Goal: Task Accomplishment & Management: Complete application form

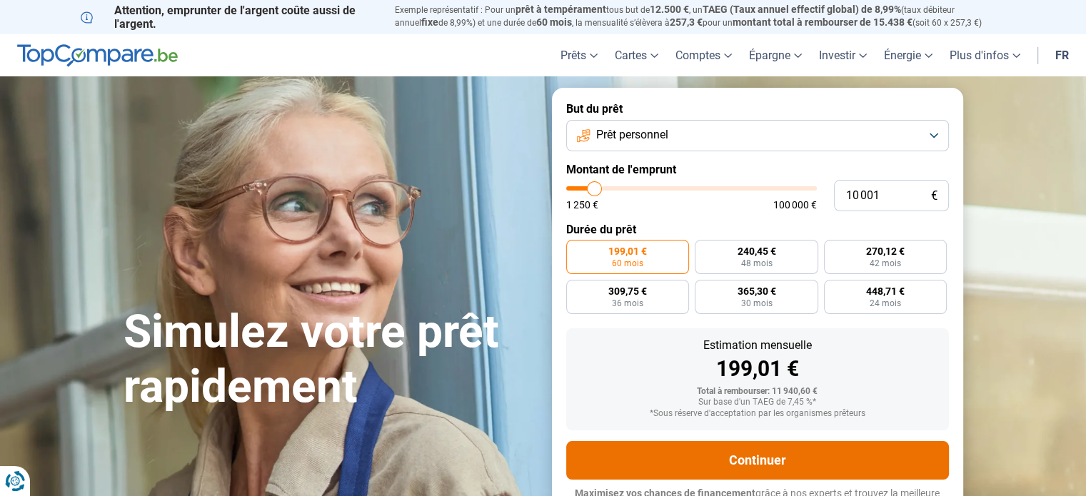
click at [759, 460] on button "Continuer" at bounding box center [757, 460] width 383 height 39
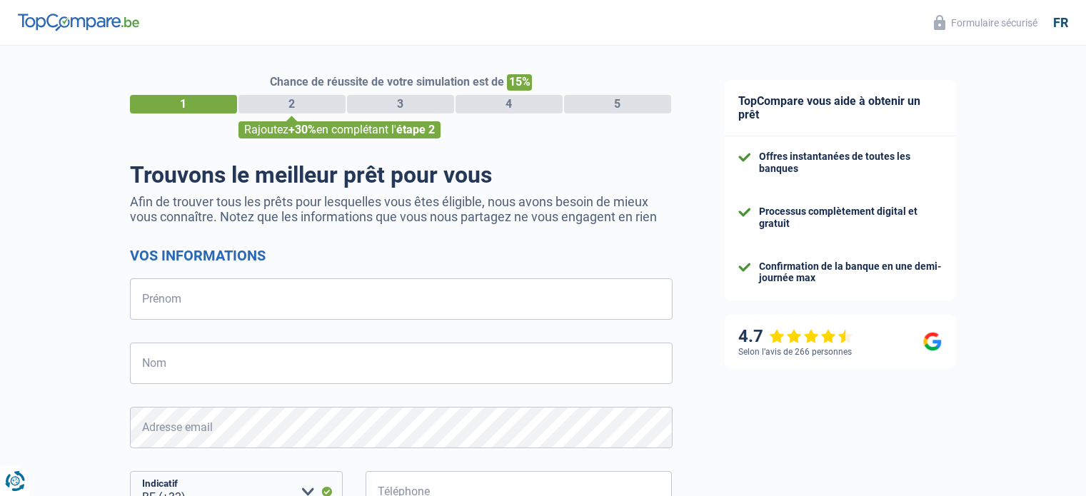
select select "32"
click at [350, 278] on form "Vos informations Prénom Tous les champs sont obligatoires. Veuillez fournir une…" at bounding box center [401, 469] width 543 height 444
click at [332, 306] on input "Prénom" at bounding box center [401, 298] width 543 height 41
type input "[PERSON_NAME]"
type input "Lemon"
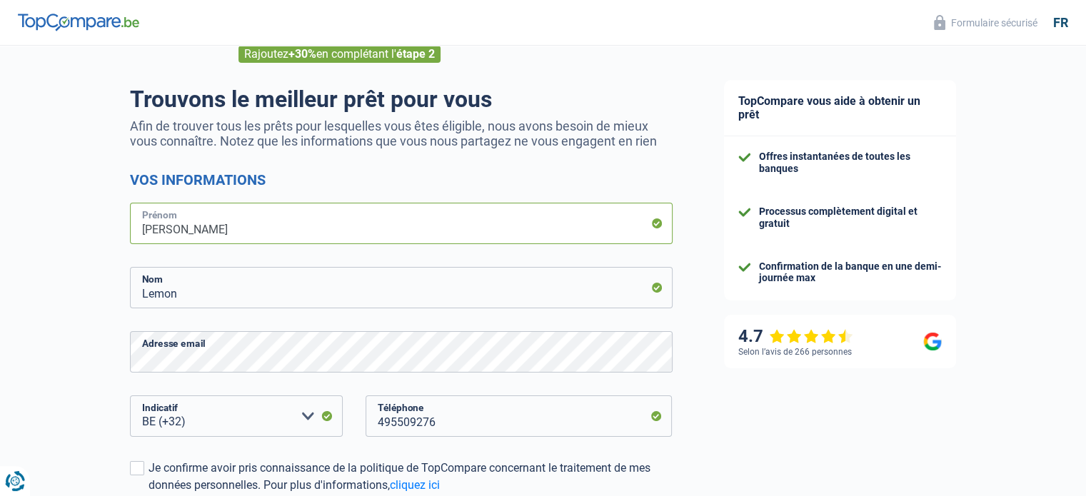
scroll to position [76, 0]
click at [40, 354] on div "Chance de réussite de votre simulation est de 15% 1 2 3 4 5 Rajoutez +30% en co…" at bounding box center [349, 329] width 698 height 730
click at [100, 373] on div "Chance de réussite de votre simulation est de 15% 1 2 3 4 5 Rajoutez +30% en co…" at bounding box center [349, 329] width 698 height 730
drag, startPoint x: 490, startPoint y: 420, endPoint x: 281, endPoint y: 423, distance: 209.2
click at [281, 423] on div "BE (+32) LU (+352) Veuillez sélectionner une option Indicatif 495509276 Télépho…" at bounding box center [401, 427] width 564 height 64
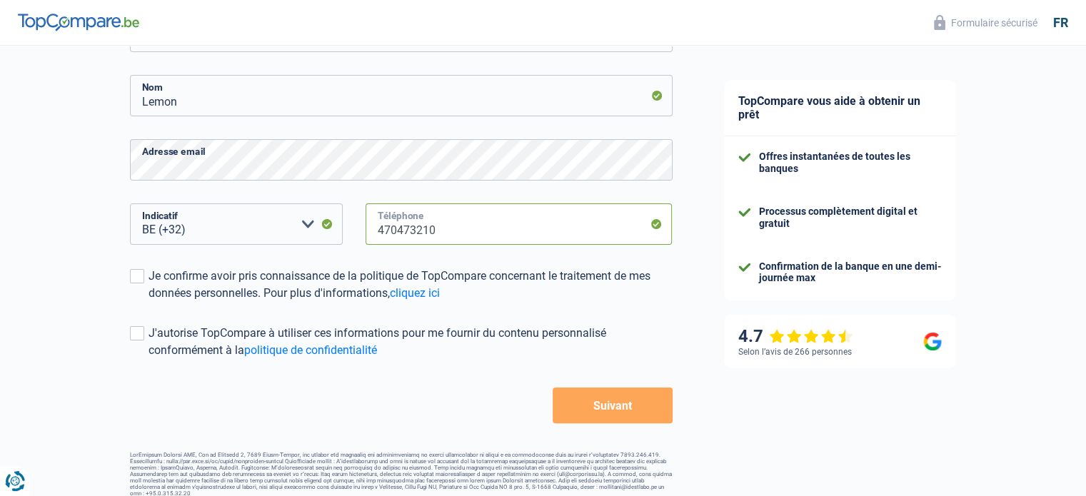
scroll to position [269, 0]
type input "470473210"
click at [130, 284] on label "Je confirme avoir pris connaissance de la politique de TopCompare concernant le…" at bounding box center [401, 283] width 543 height 34
click at [148, 301] on input "Je confirme avoir pris connaissance de la politique de TopCompare concernant le…" at bounding box center [148, 301] width 0 height 0
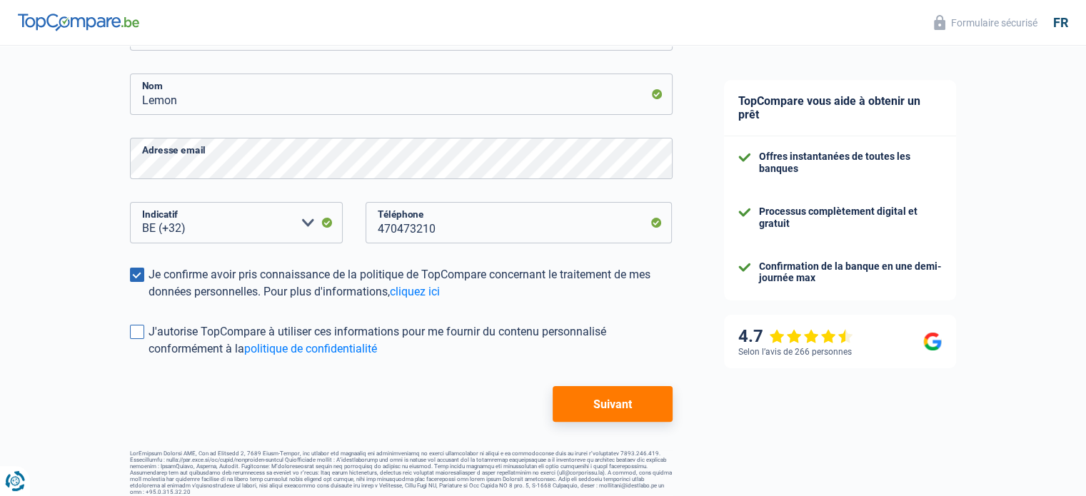
click at [133, 331] on span at bounding box center [137, 332] width 14 height 14
click at [148, 358] on input "J'autorise TopCompare à utiliser ces informations pour me fournir du contenu pe…" at bounding box center [148, 358] width 0 height 0
click at [595, 405] on button "Suivant" at bounding box center [612, 404] width 119 height 36
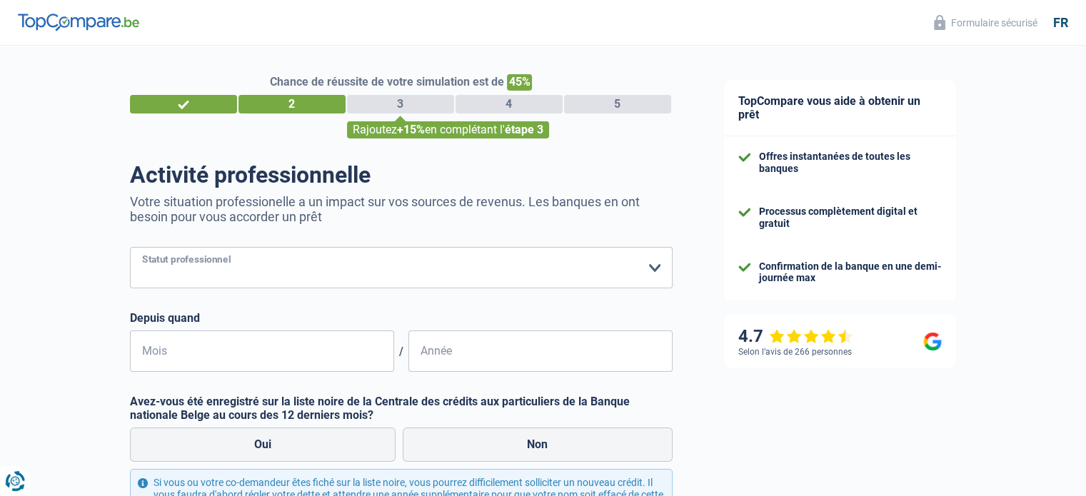
click at [493, 275] on select "Ouvrier Employé privé Employé public Invalide Indépendant Pensionné Chômeur Mut…" at bounding box center [401, 267] width 543 height 41
select select "worker"
click at [130, 248] on select "Ouvrier Employé privé Employé public Invalide Indépendant Pensionné Chômeur Mut…" at bounding box center [401, 267] width 543 height 41
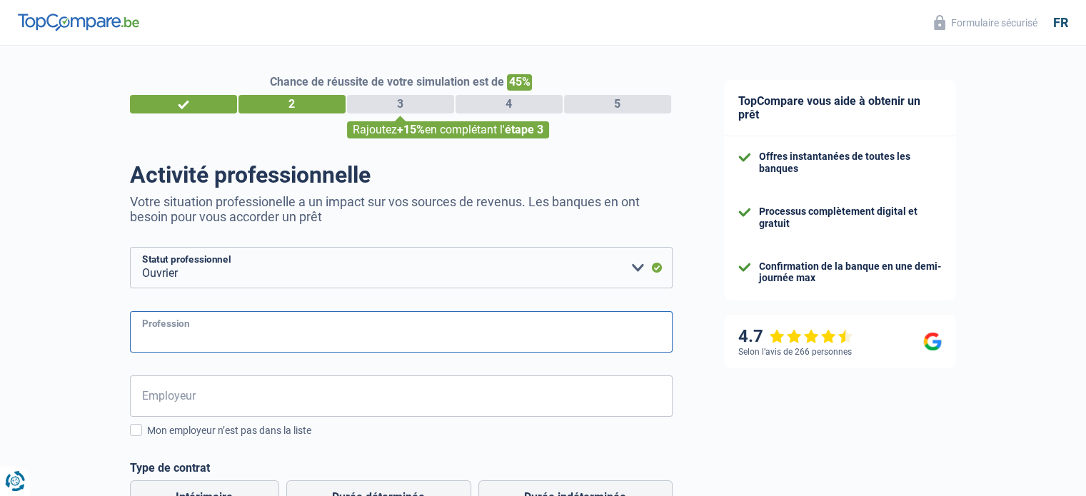
click at [291, 316] on input "Profession" at bounding box center [401, 331] width 543 height 41
type input "Agent de sécutité"
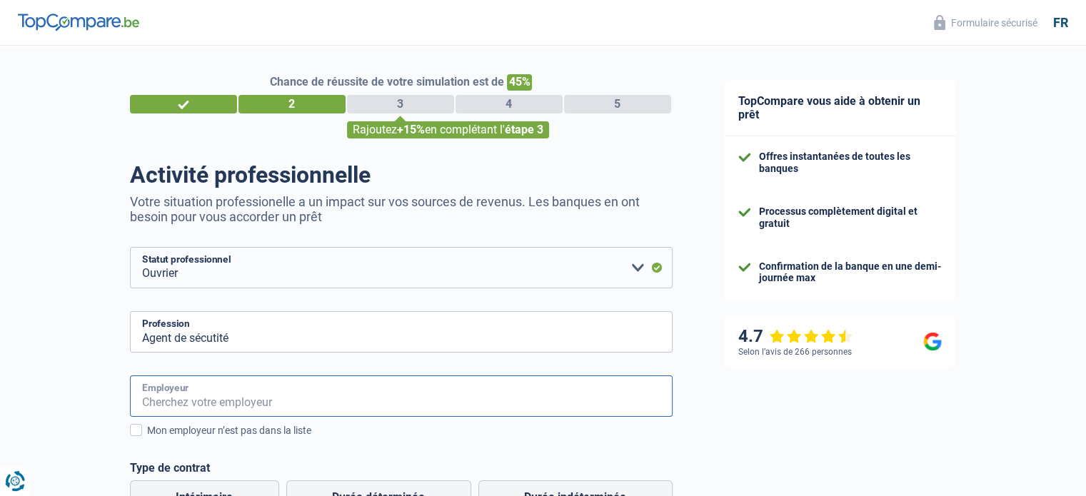
click at [256, 390] on input "Employeur" at bounding box center [401, 395] width 543 height 41
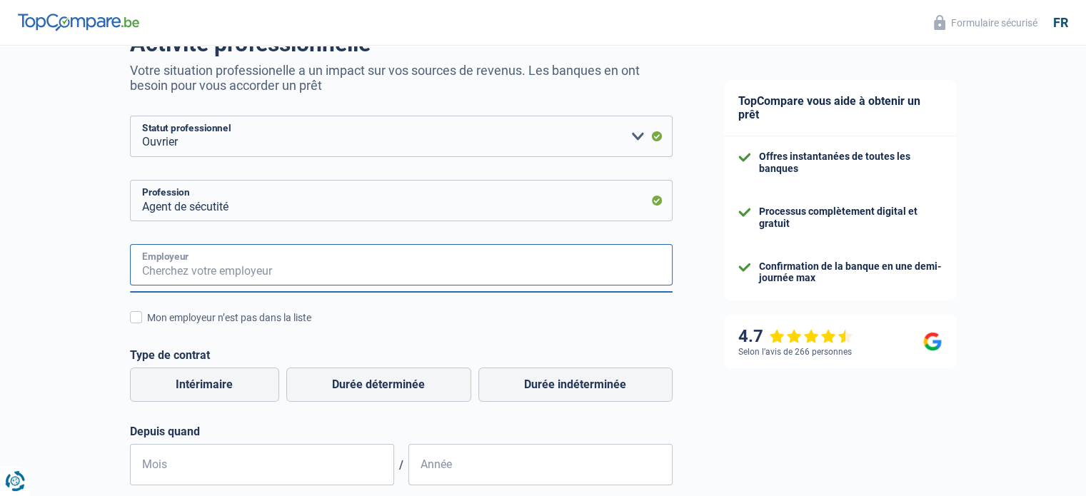
scroll to position [157, 0]
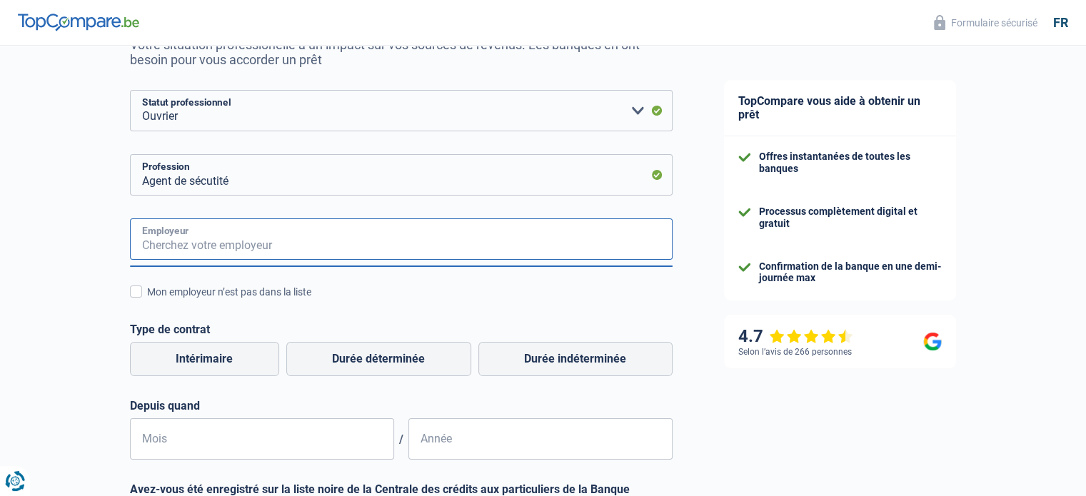
click at [512, 238] on input "Employeur" at bounding box center [401, 238] width 543 height 41
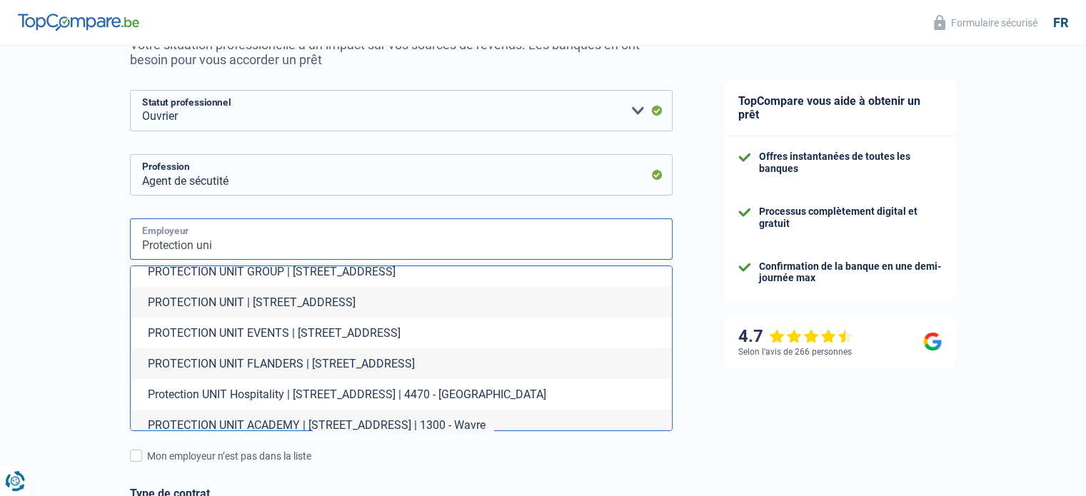
scroll to position [0, 0]
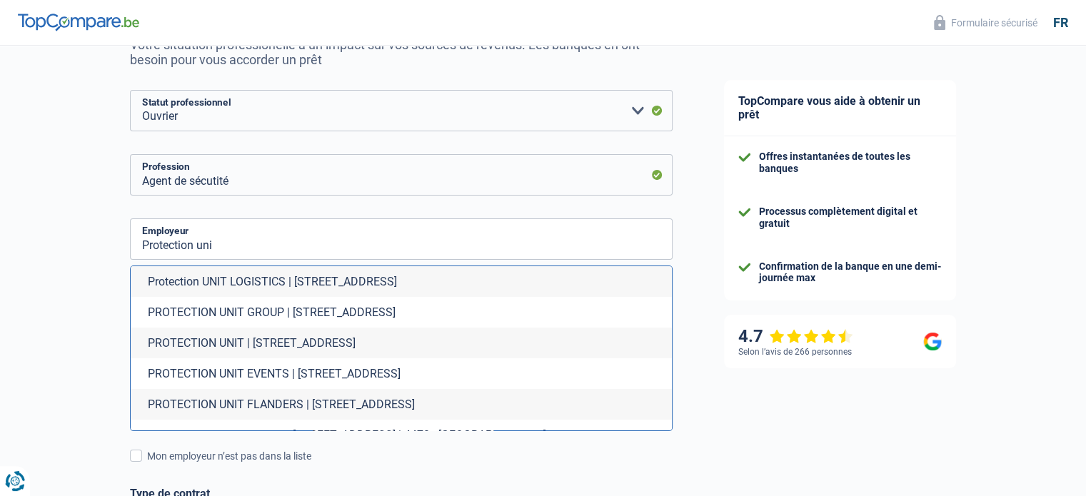
click at [190, 343] on li "PROTECTION UNIT | Rue Campagne du Moulin, 53 | 4470 - Saint-Georges-sur-Meuse" at bounding box center [401, 343] width 541 height 31
type input "PROTECTION UNIT | Rue Campagne du Moulin, 53 | 4470 - Saint-Georges-sur-Meuse"
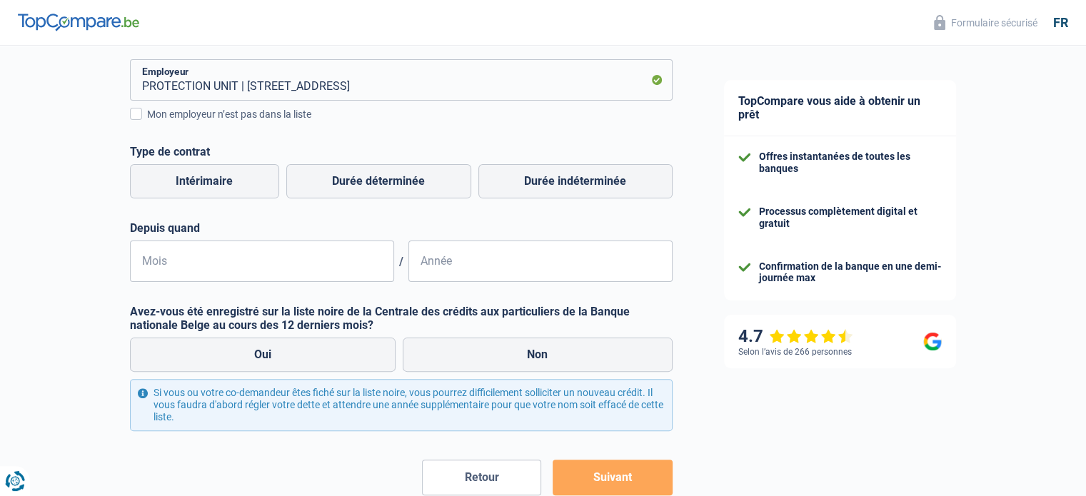
scroll to position [327, 0]
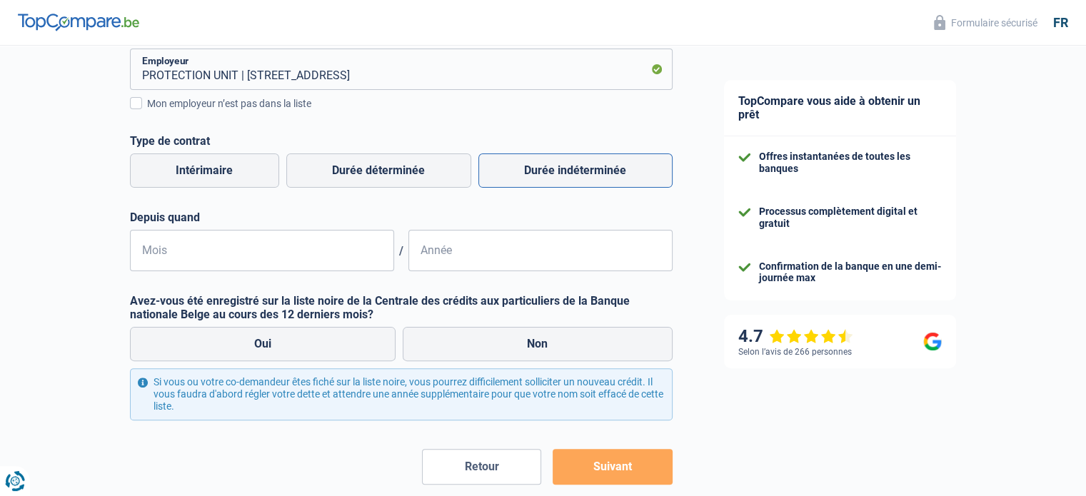
click at [625, 176] on label "Durée indéterminée" at bounding box center [575, 170] width 194 height 34
click at [625, 176] on input "Durée indéterminée" at bounding box center [575, 170] width 194 height 34
radio input "true"
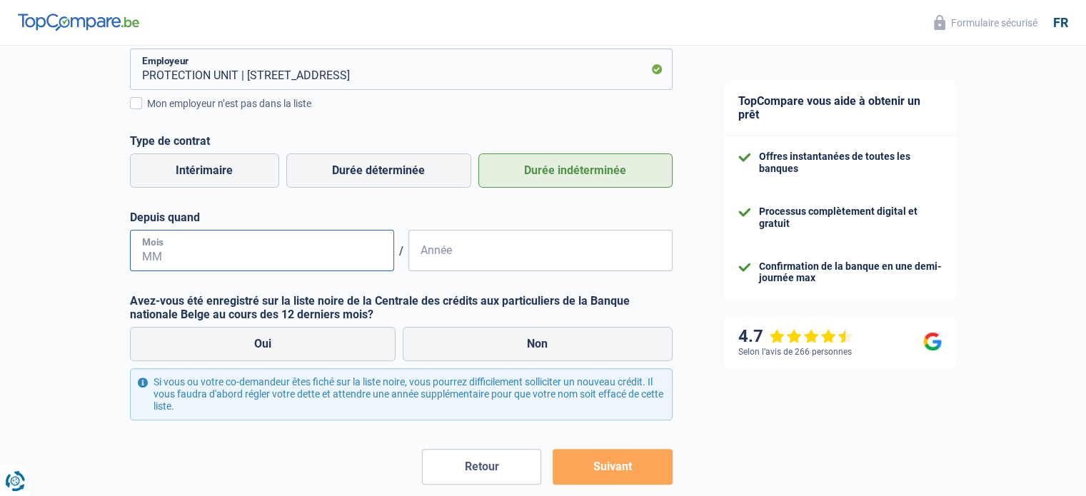
click at [254, 242] on input "Mois" at bounding box center [262, 250] width 264 height 41
type input "10"
type input "2022"
click at [576, 336] on label "Non" at bounding box center [538, 344] width 270 height 34
click at [576, 336] on input "Non" at bounding box center [538, 344] width 270 height 34
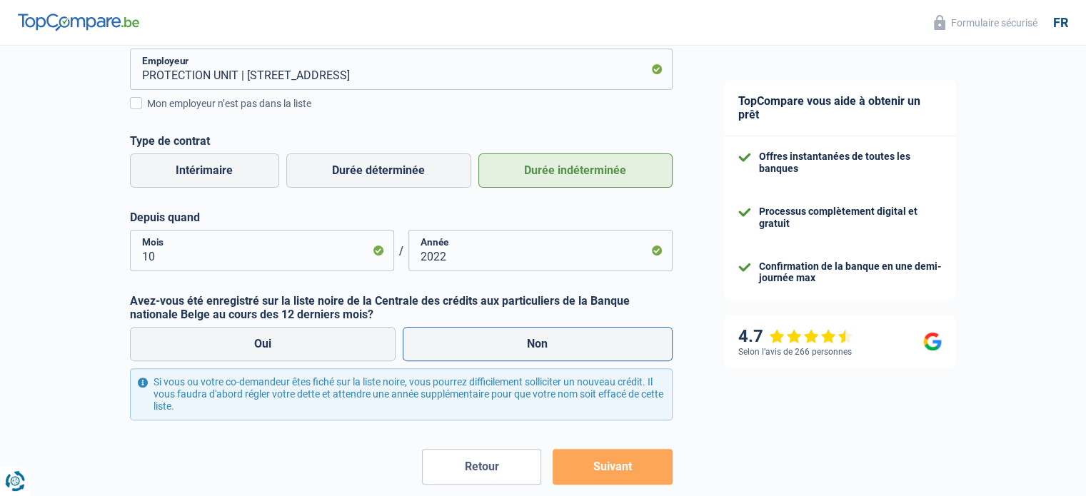
radio input "true"
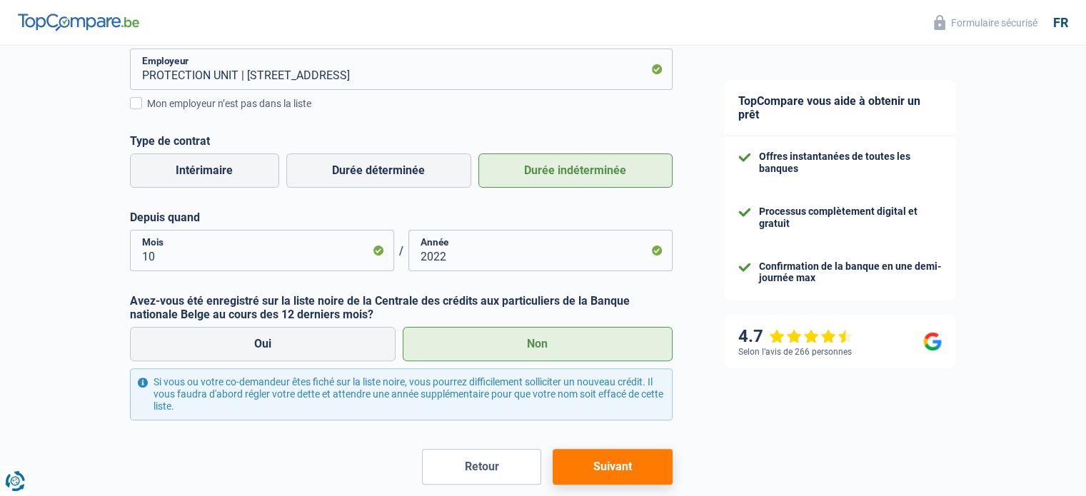
scroll to position [400, 0]
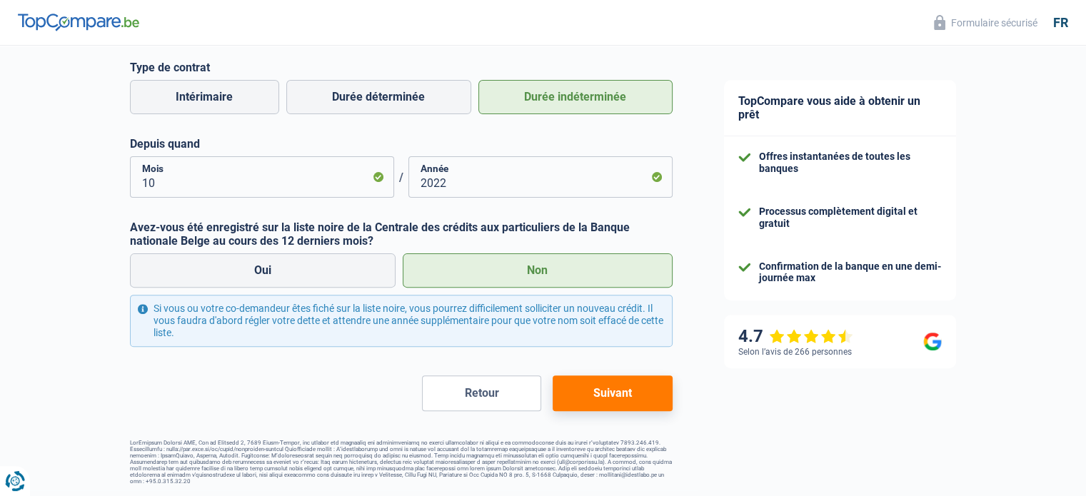
click at [647, 399] on button "Suivant" at bounding box center [612, 393] width 119 height 36
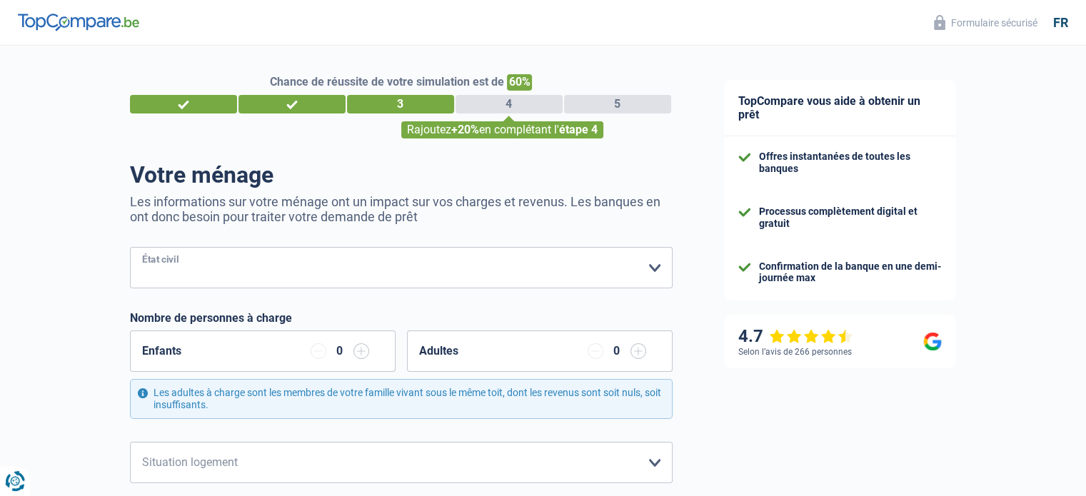
click at [642, 282] on select "Célibataire Marié(e) Cohabitant(e) légal(e) Divorcé(e) Veuf(ve) Séparé (de fait…" at bounding box center [401, 267] width 543 height 41
click at [655, 268] on select "Célibataire Marié(e) Cohabitant(e) légal(e) Divorcé(e) Veuf(ve) Séparé (de fait…" at bounding box center [401, 267] width 543 height 41
select select "married"
click at [130, 248] on select "Célibataire Marié(e) Cohabitant(e) légal(e) Divorcé(e) Veuf(ve) Séparé (de fait…" at bounding box center [401, 267] width 543 height 41
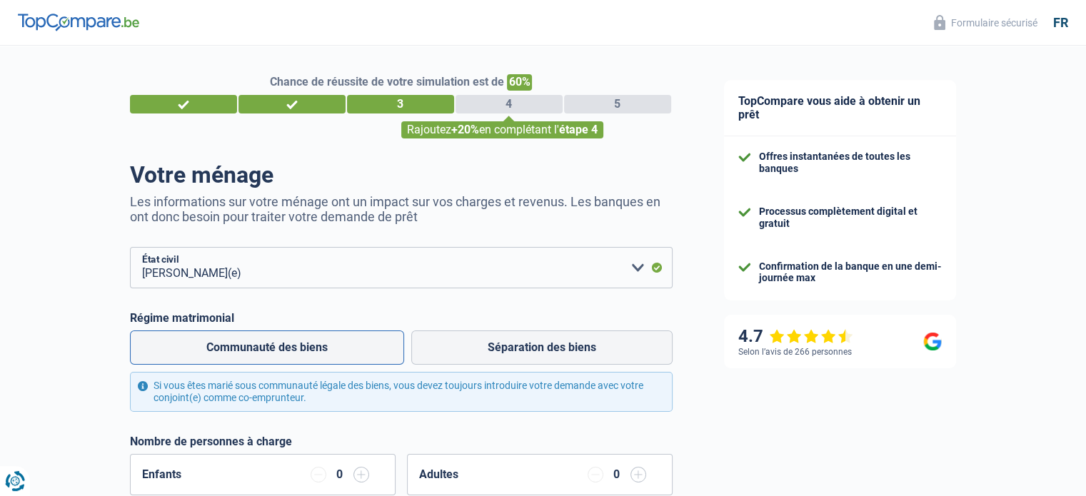
click at [336, 345] on label "Communauté des biens" at bounding box center [267, 348] width 274 height 34
click at [336, 345] on input "Communauté des biens" at bounding box center [267, 348] width 274 height 34
radio input "true"
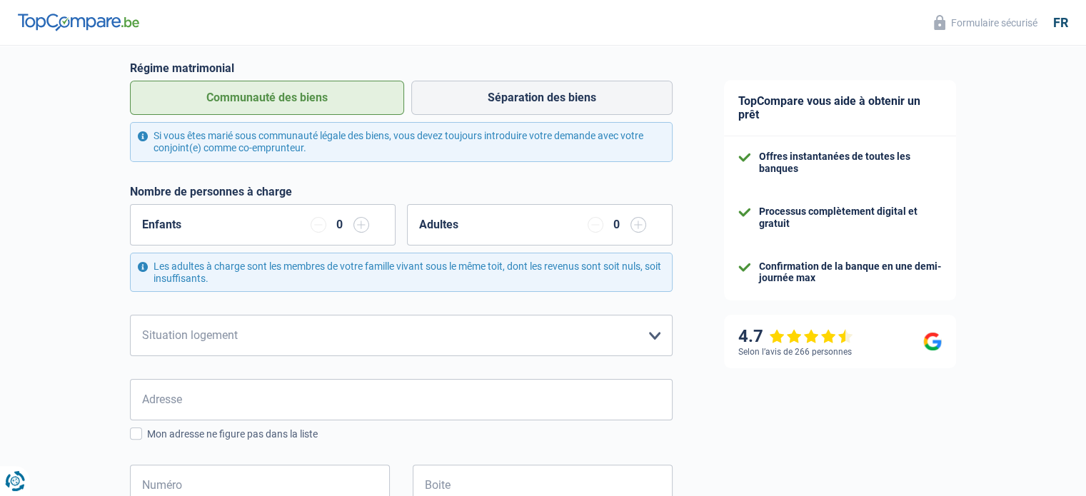
scroll to position [253, 0]
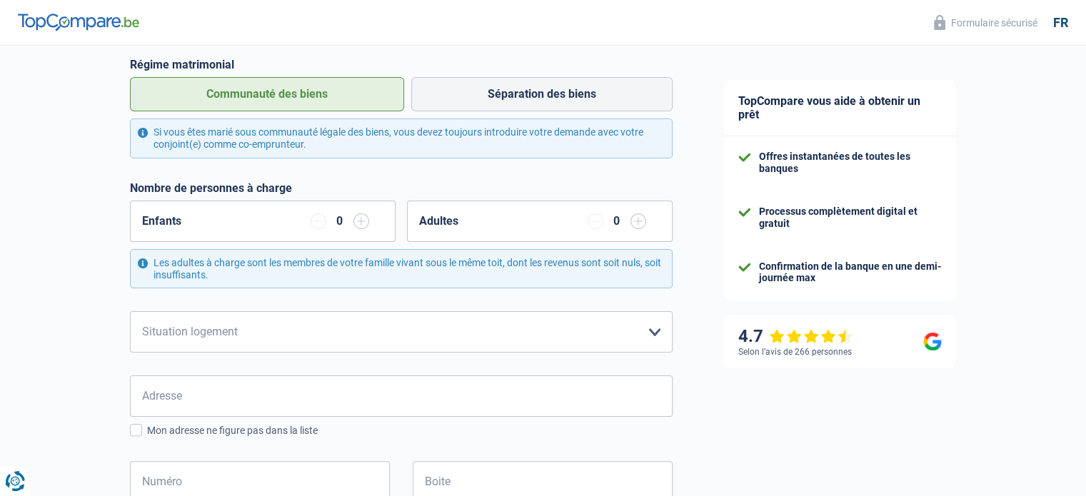
click at [354, 221] on input "button" at bounding box center [361, 221] width 16 height 16
click at [436, 337] on select "Locataire Propriétaire avec prêt hypothécaire Propriétaire sans prêt hypothécai…" at bounding box center [401, 331] width 543 height 41
select select "ownerWithMortgage"
click at [130, 311] on select "Locataire Propriétaire avec prêt hypothécaire Propriétaire sans prêt hypothécai…" at bounding box center [401, 331] width 543 height 41
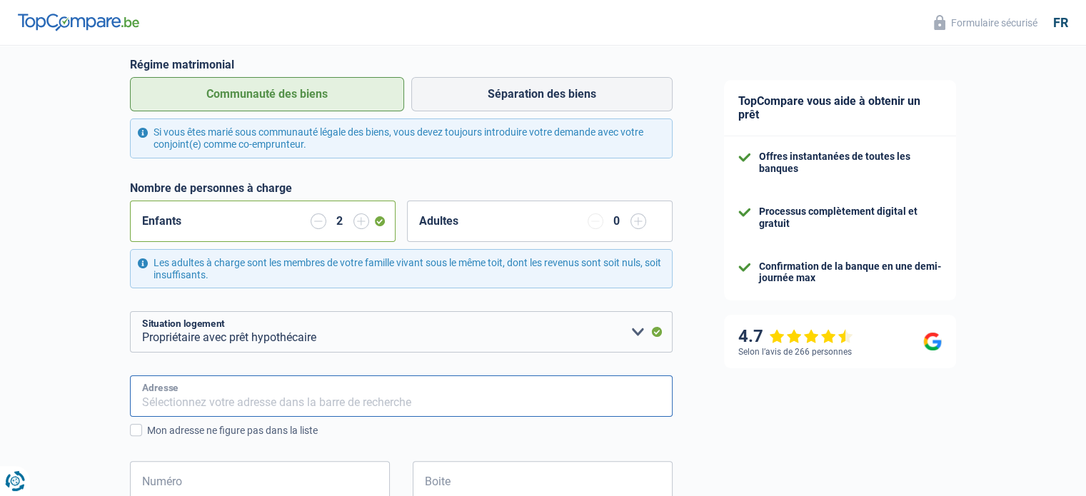
click at [191, 388] on input "Adresse" at bounding box center [401, 395] width 543 height 41
click at [191, 388] on input "r" at bounding box center [401, 395] width 543 height 41
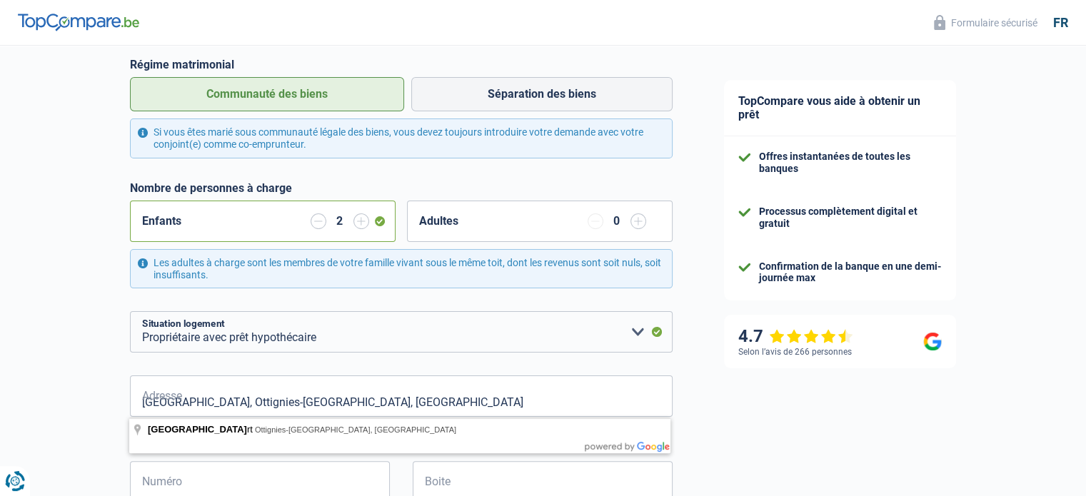
type input "Rue de Pinchart, 1340, Ottignies-Louvain-la-Neuve, BE"
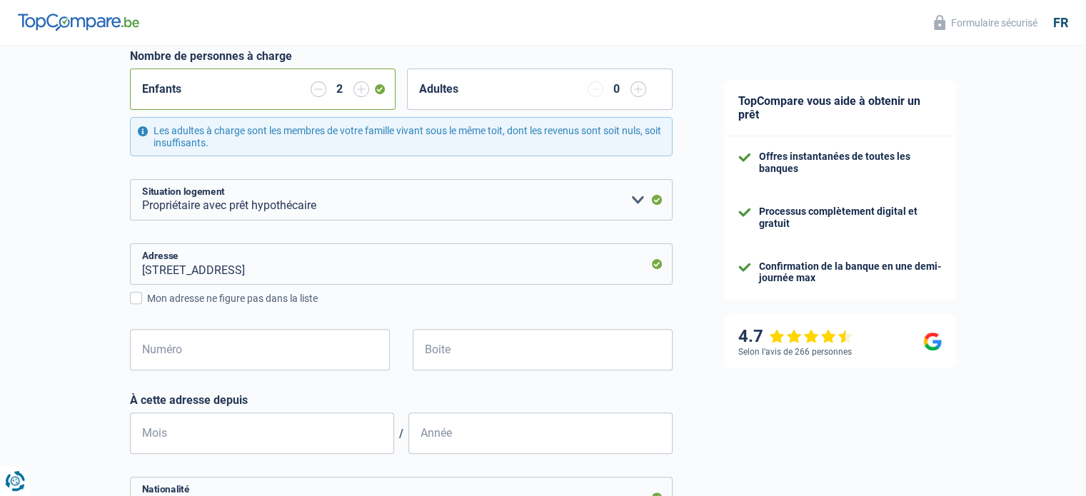
scroll to position [387, 0]
click at [354, 346] on input "Numéro" at bounding box center [260, 348] width 260 height 41
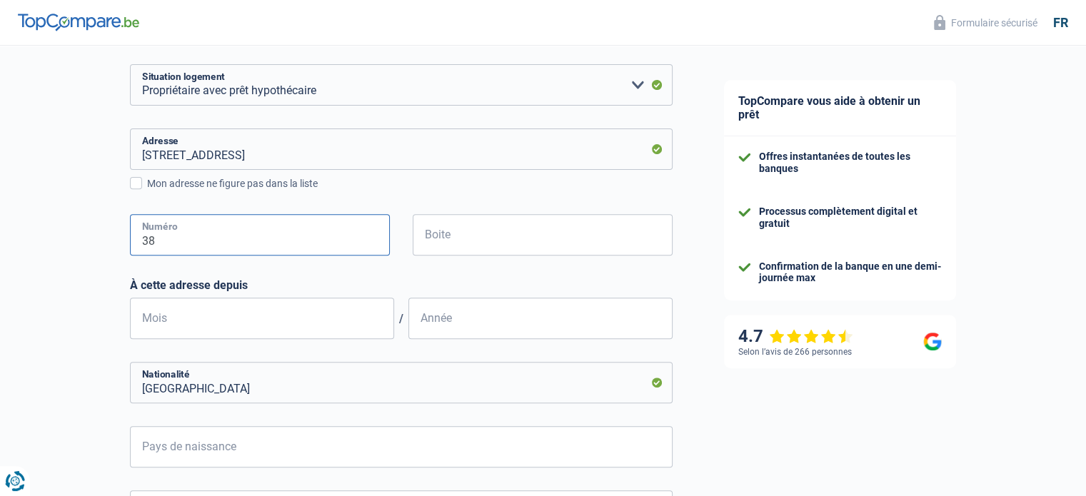
scroll to position [595, 0]
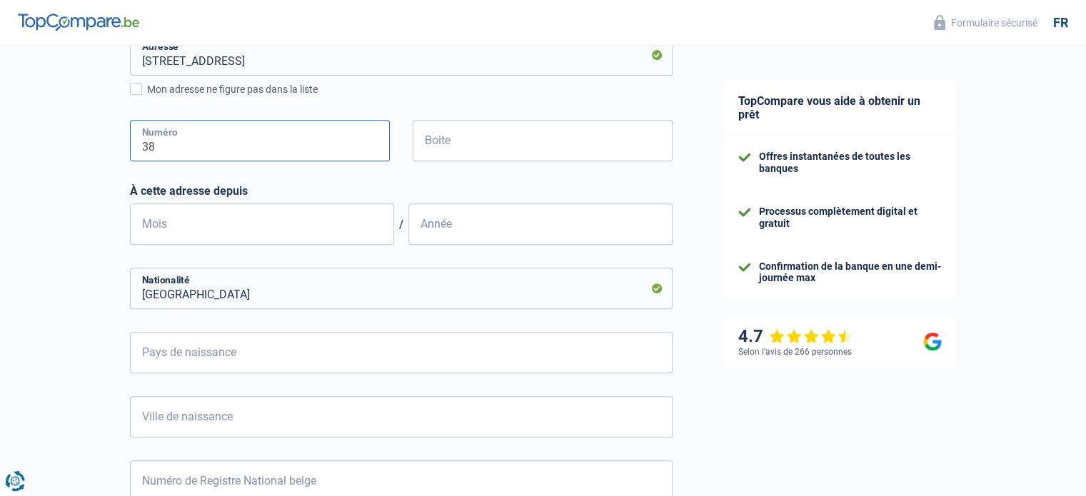
type input "38"
click at [259, 235] on input "Mois" at bounding box center [262, 223] width 264 height 41
type input "04"
type input "2015"
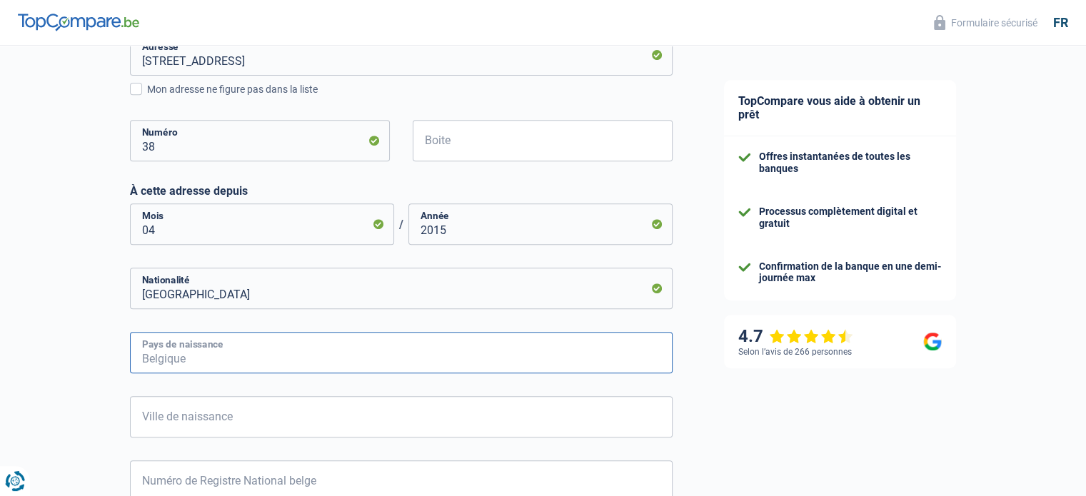
click at [452, 343] on input "Pays de naissance" at bounding box center [401, 352] width 543 height 41
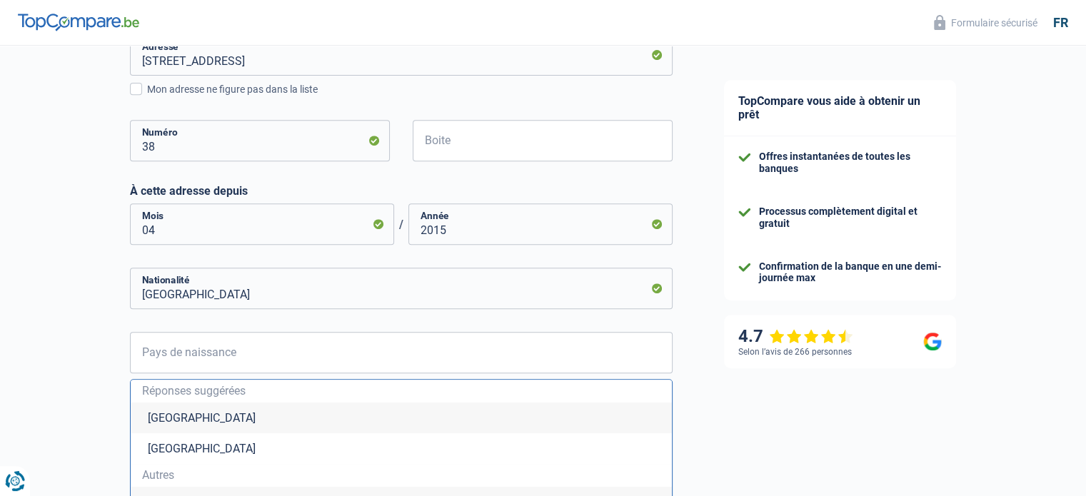
click at [155, 413] on li "Belgique" at bounding box center [401, 418] width 541 height 31
type input "Belgique"
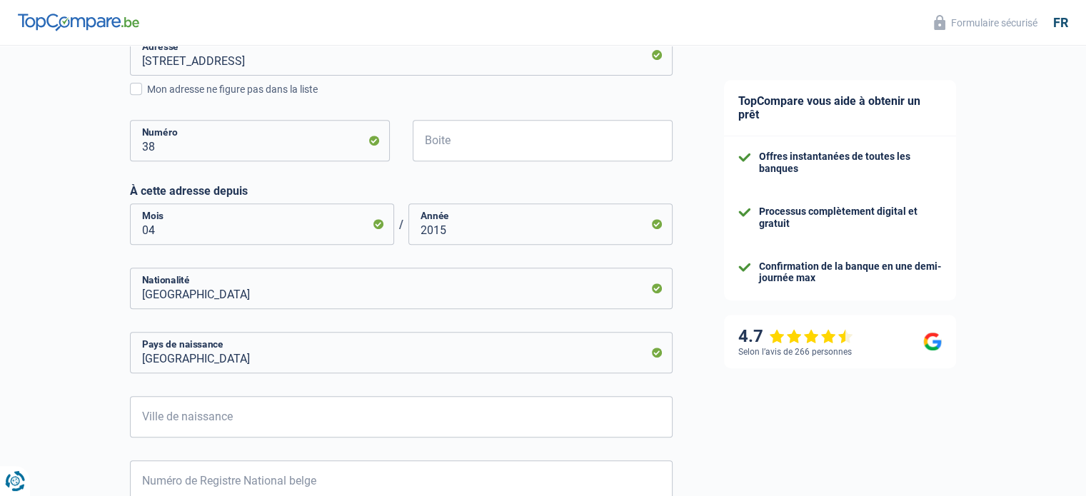
scroll to position [750, 0]
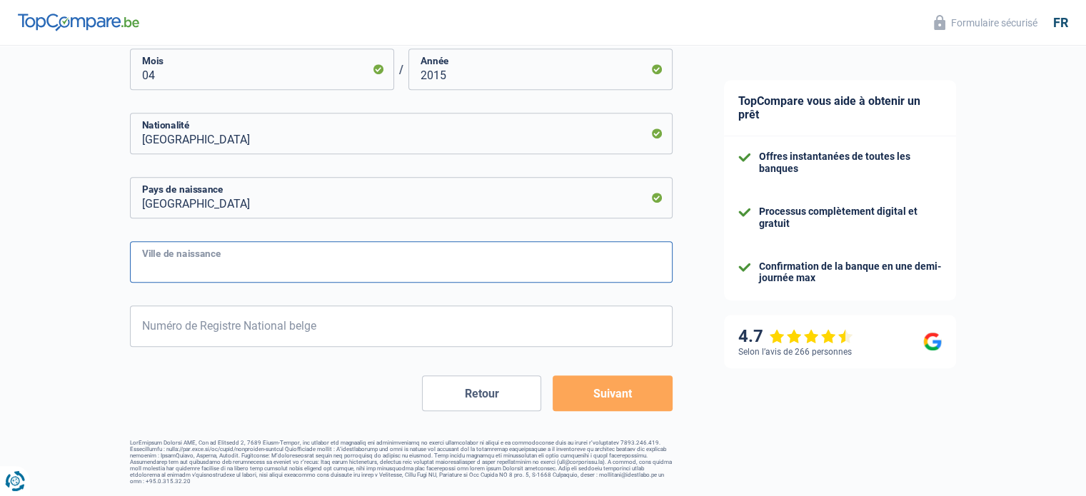
click at [395, 259] on input "Ville de naissance" at bounding box center [401, 261] width 543 height 41
type input "bruxelles"
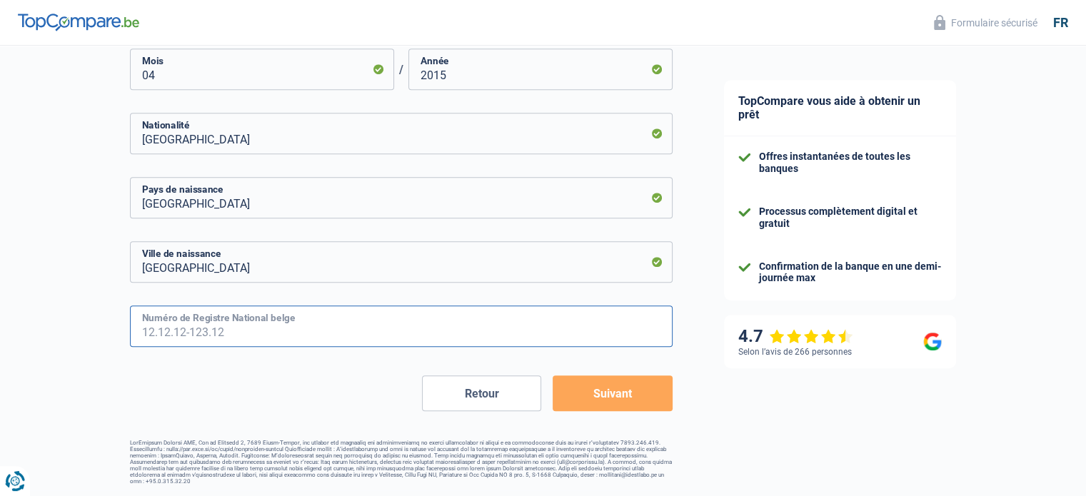
click at [367, 323] on input "Numéro de Registre National belge" at bounding box center [401, 326] width 543 height 41
type input "76.03.11-313.04"
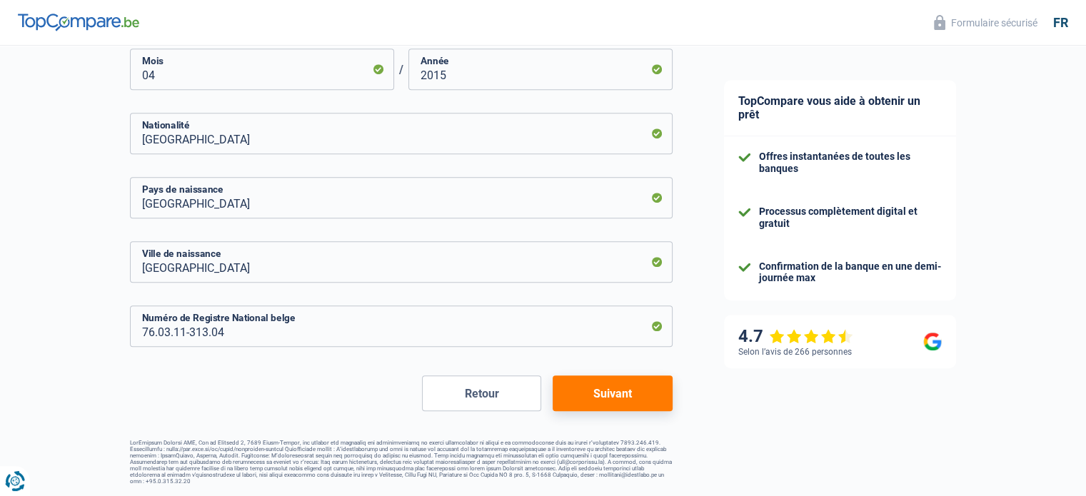
click at [603, 385] on button "Suivant" at bounding box center [612, 393] width 119 height 36
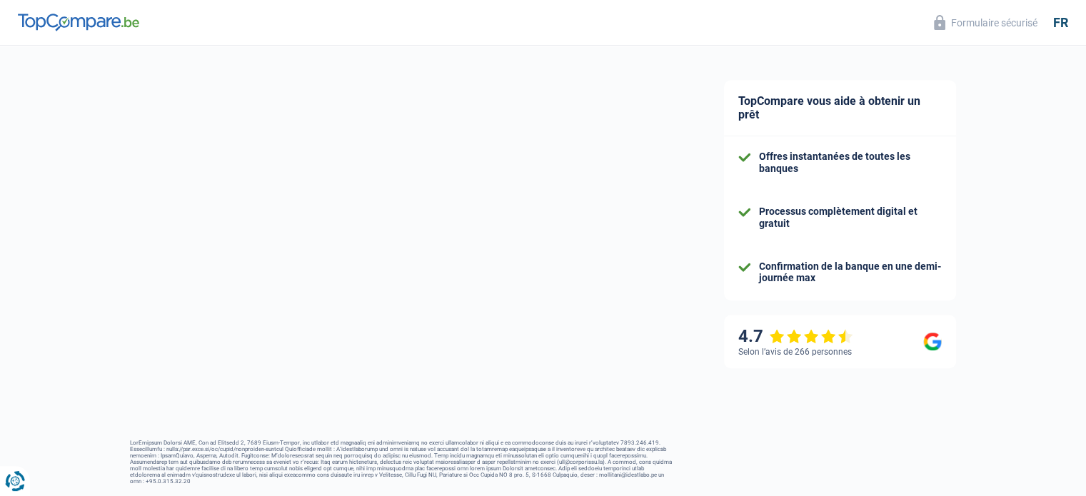
select select "familyAllowances"
select select "netSalary"
select select "mortgage"
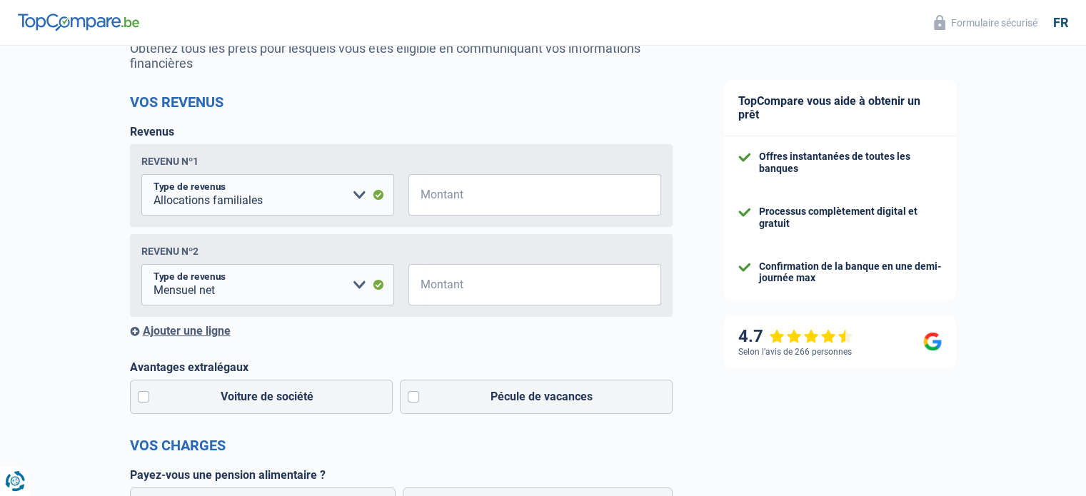
scroll to position [166, 0]
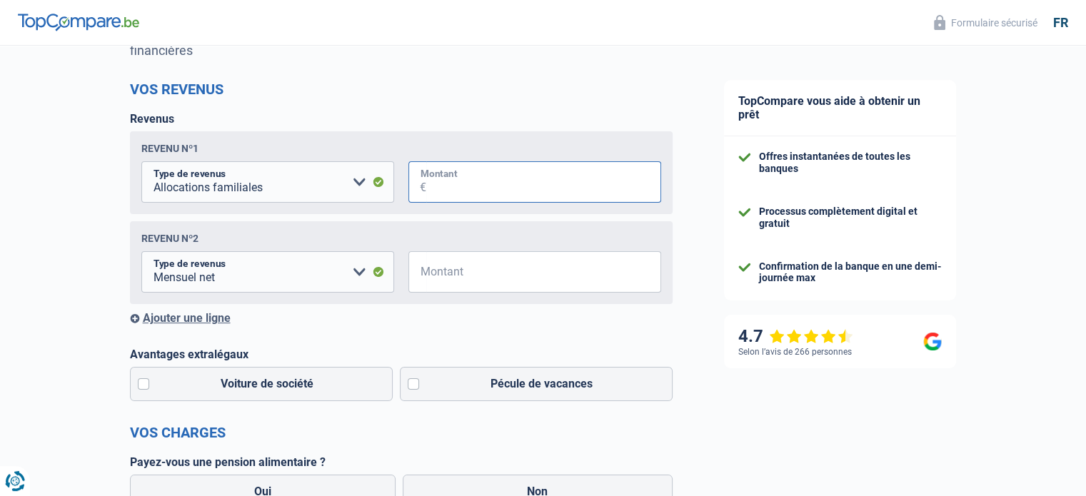
click at [451, 179] on input "Montant" at bounding box center [543, 181] width 235 height 41
type input "590"
click at [428, 278] on input "Montant" at bounding box center [543, 271] width 235 height 41
click at [534, 285] on input "2.500" at bounding box center [543, 271] width 235 height 41
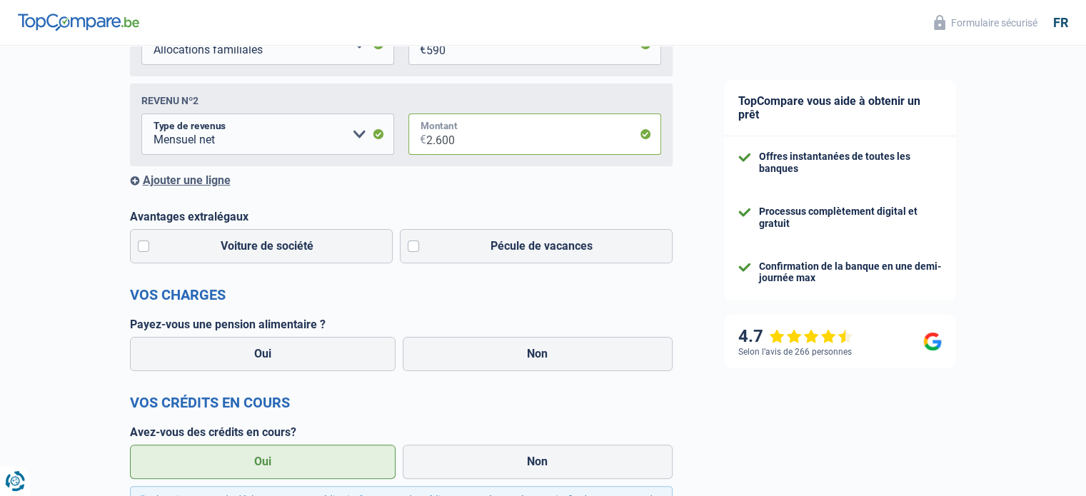
scroll to position [306, 0]
type input "2.600"
click at [416, 246] on label "Pécule de vacances" at bounding box center [536, 245] width 273 height 34
click at [416, 246] on input "Pécule de vacances" at bounding box center [536, 245] width 273 height 34
checkbox input "true"
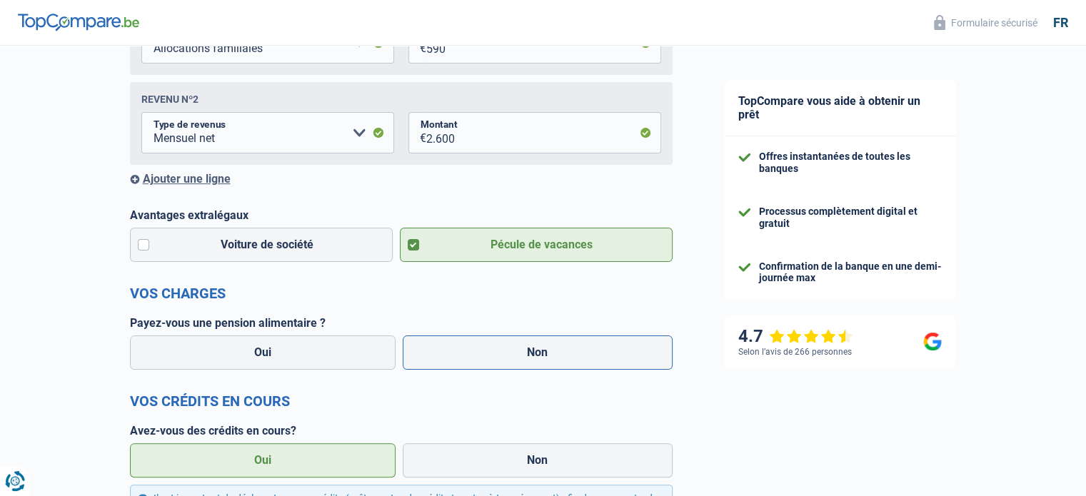
click at [448, 340] on label "Non" at bounding box center [538, 353] width 270 height 34
click at [448, 340] on input "Non" at bounding box center [538, 353] width 270 height 34
radio input "true"
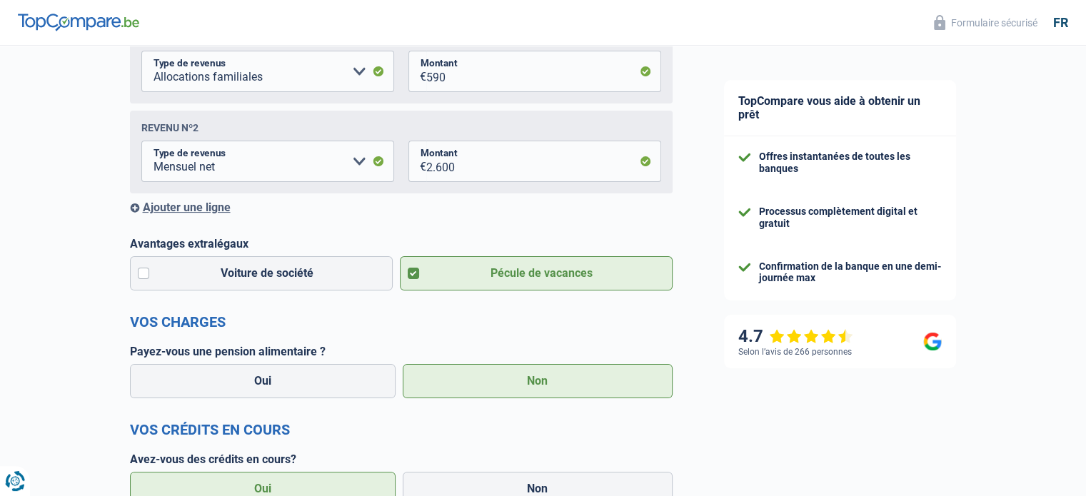
scroll to position [711, 0]
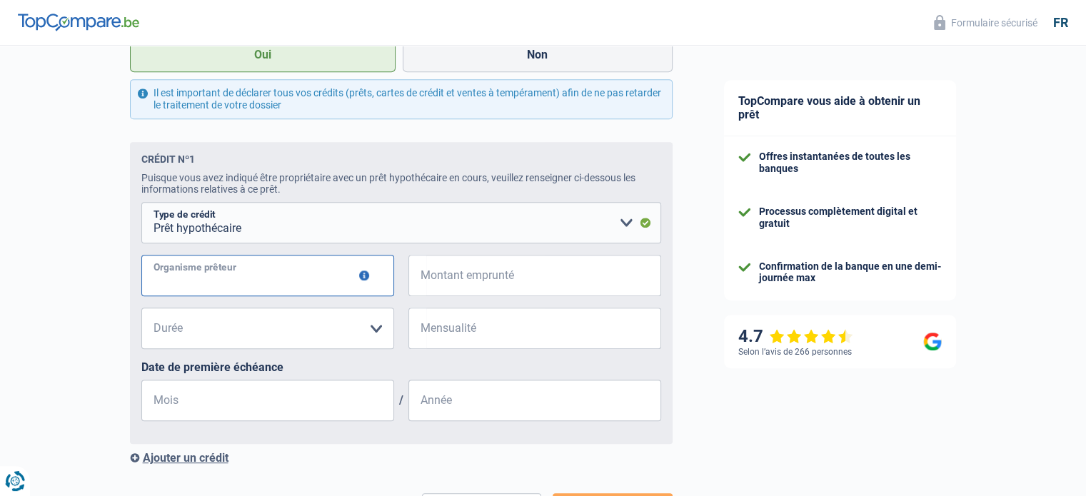
click at [228, 279] on input "Organisme prêteur" at bounding box center [267, 275] width 253 height 41
type input "credimmo"
click at [361, 338] on select "120 mois 180 mois 240 mois 300 mois 360 mois 420 mois Veuillez sélectionner une…" at bounding box center [267, 328] width 253 height 41
click at [363, 339] on select "120 mois 180 mois 240 mois 300 mois 360 mois 420 mois Veuillez sélectionner une…" at bounding box center [267, 328] width 253 height 41
click at [475, 340] on input "Mensualité" at bounding box center [543, 328] width 235 height 41
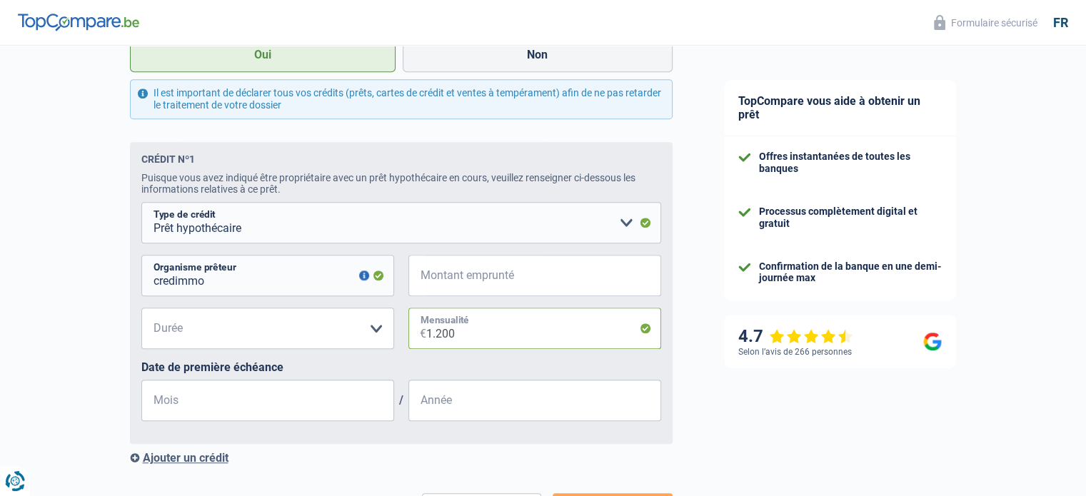
type input "1.200"
click at [505, 289] on input "Montant emprunté" at bounding box center [543, 275] width 235 height 41
type input "200.000"
click at [373, 334] on select "120 mois 180 mois 240 mois 300 mois 360 mois 420 mois Veuillez sélectionner une…" at bounding box center [267, 328] width 253 height 41
select select "300"
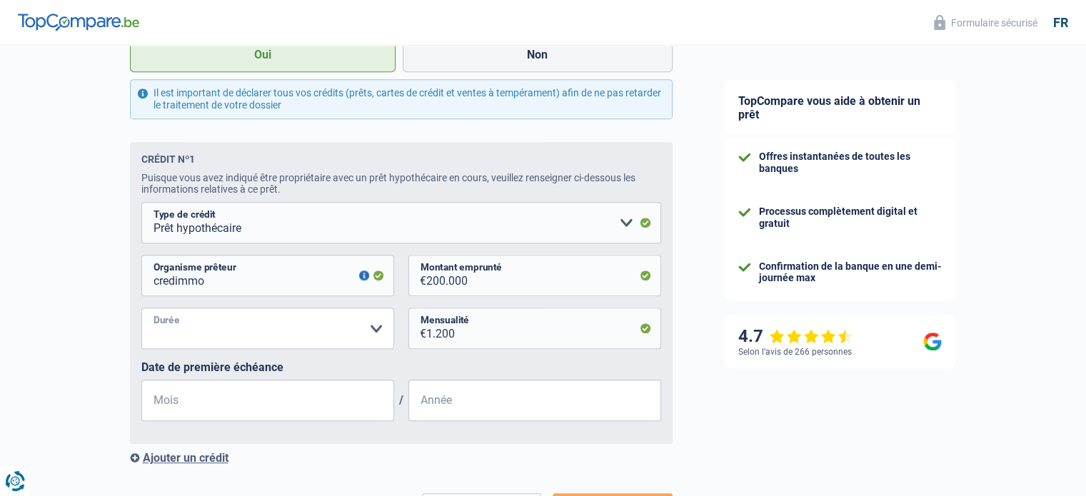
click at [141, 311] on select "120 mois 180 mois 240 mois 300 mois 360 mois 420 mois Veuillez sélectionner une…" at bounding box center [267, 328] width 253 height 41
click at [229, 419] on input "Mois" at bounding box center [267, 400] width 253 height 41
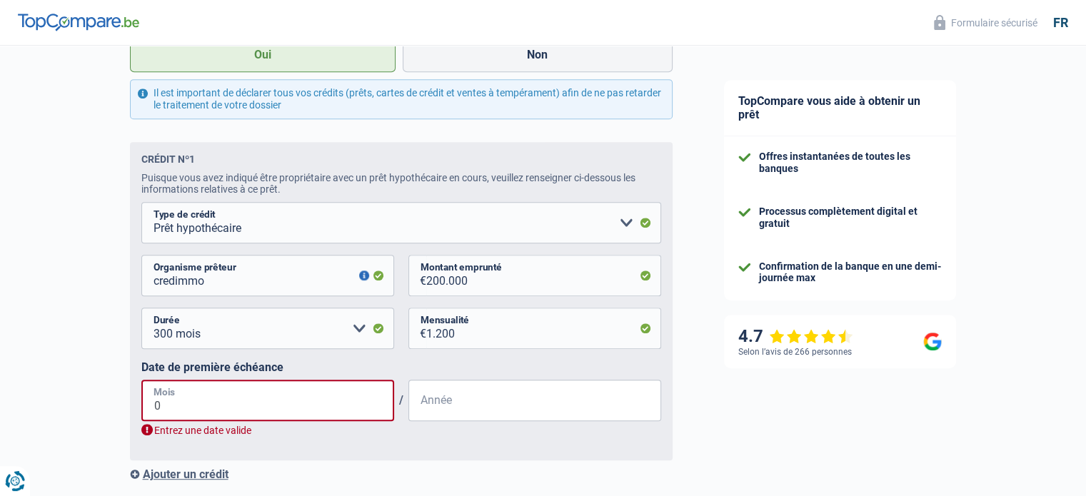
type input "03"
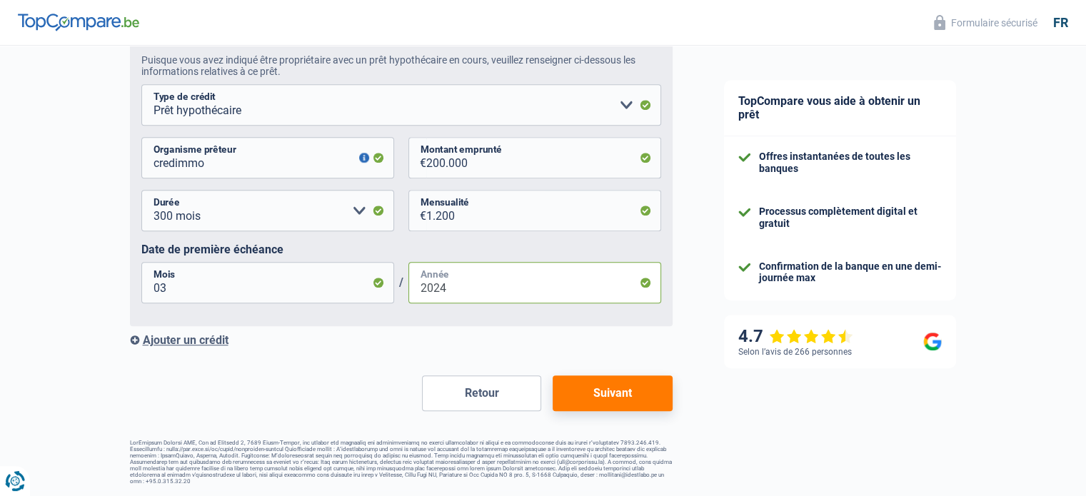
scroll to position [832, 0]
type input "2024"
click at [211, 339] on div "Ajouter un crédit" at bounding box center [401, 340] width 543 height 14
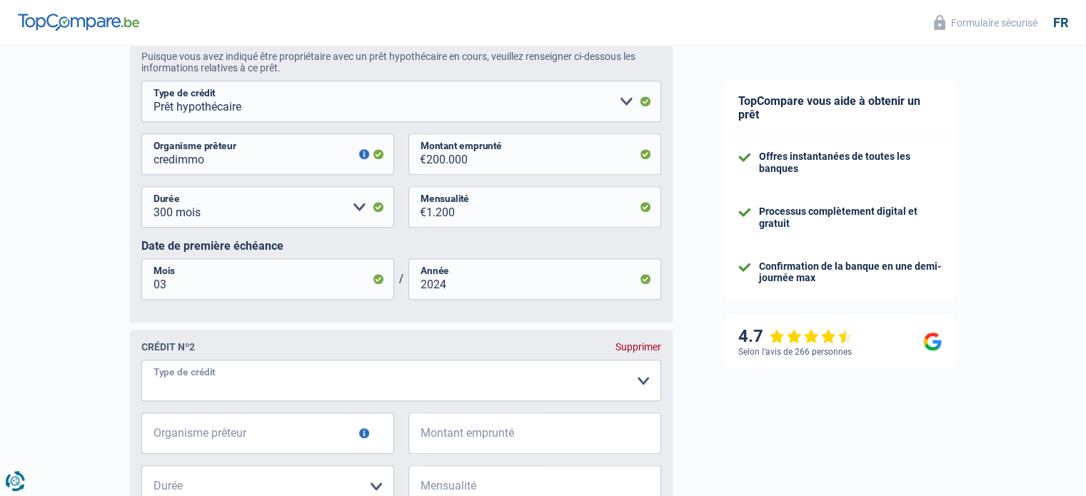
click at [231, 381] on select "Carte ou ouverture de crédit Prêt hypothécaire Vente à tempérament Prêt à tempé…" at bounding box center [401, 380] width 520 height 41
select select "carLoan"
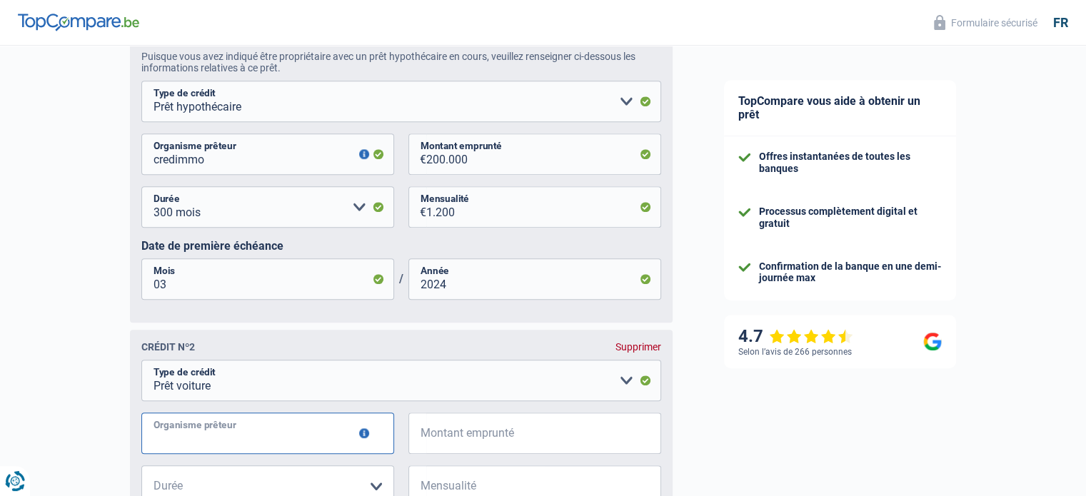
click at [253, 452] on input "Organisme prêteur" at bounding box center [267, 433] width 253 height 41
type input "alpha credit"
click at [483, 448] on input "Montant emprunté" at bounding box center [543, 433] width 235 height 41
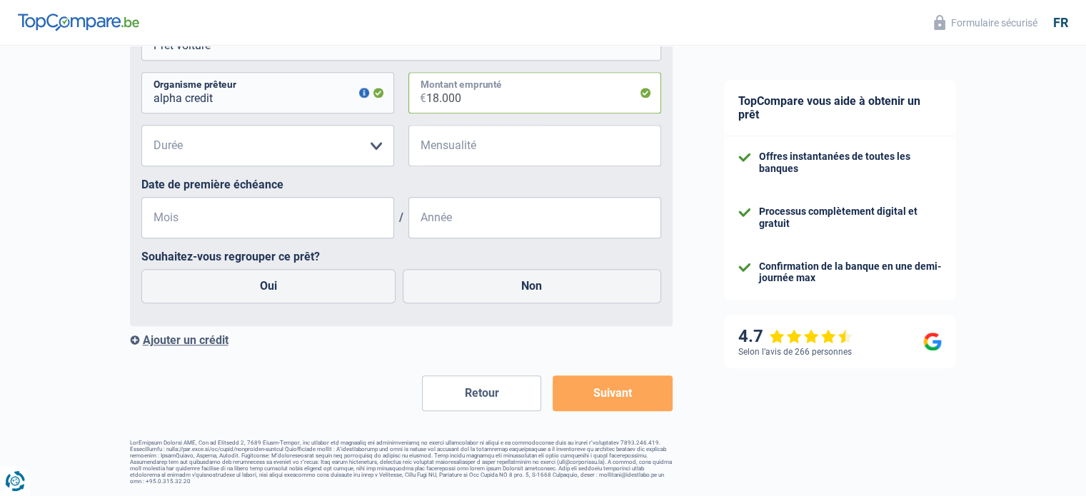
type input "18.000"
click at [351, 160] on select "12 mois 18 mois 24 mois 30 mois 36 mois 42 mois 48 mois 60 mois 72 mois 84 mois…" at bounding box center [267, 145] width 253 height 41
click at [374, 151] on select "12 mois 18 mois 24 mois 30 mois 36 mois 42 mois 48 mois 60 mois 72 mois 84 mois…" at bounding box center [267, 145] width 253 height 41
click at [360, 102] on input "alpha credit" at bounding box center [267, 92] width 253 height 41
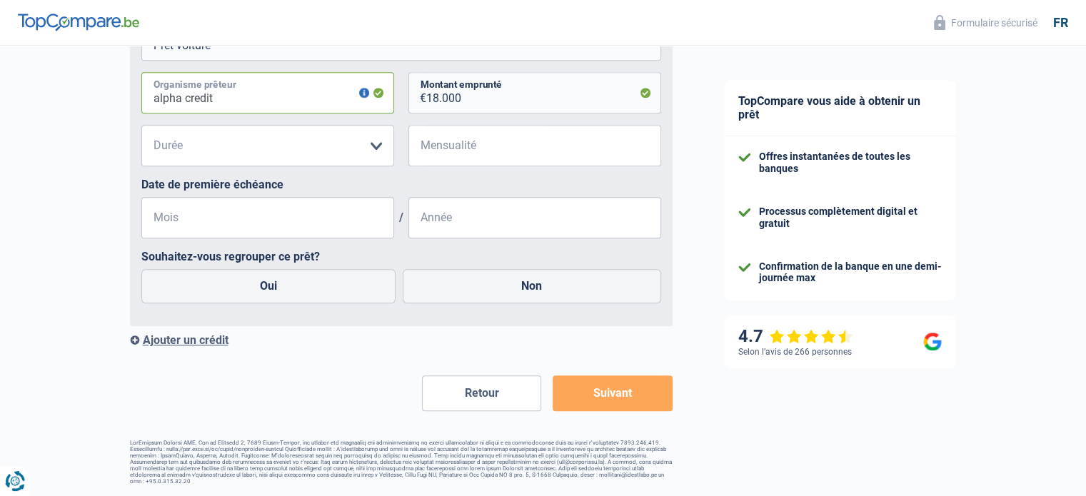
drag, startPoint x: 245, startPoint y: 93, endPoint x: 4, endPoint y: 98, distance: 241.3
type input "d'ieteren"
click at [374, 145] on select "12 mois 18 mois 24 mois 30 mois 36 mois 42 mois 48 mois 60 mois 72 mois 84 mois…" at bounding box center [267, 145] width 253 height 41
select select "48"
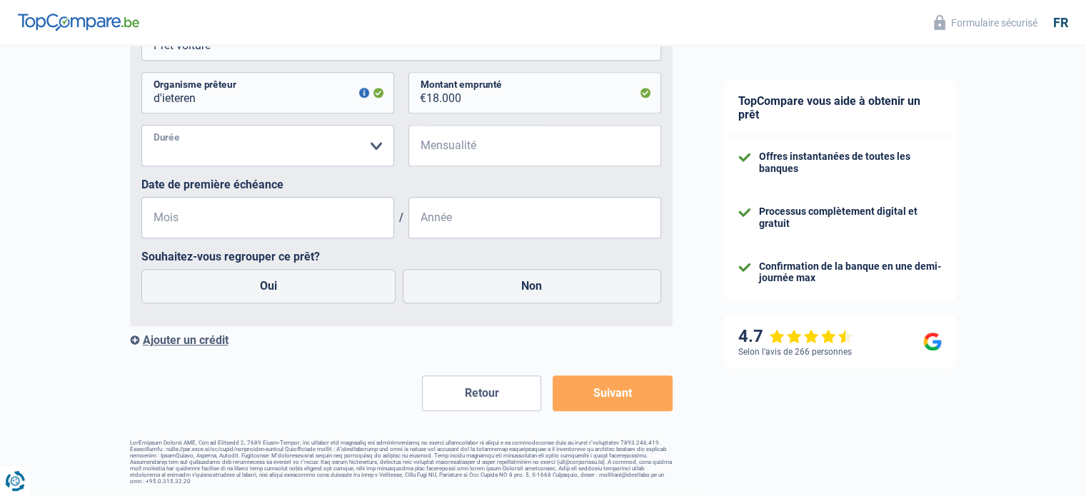
click at [141, 125] on select "12 mois 18 mois 24 mois 30 mois 36 mois 42 mois 48 mois 60 mois 72 mois 84 mois…" at bounding box center [267, 145] width 253 height 41
click at [450, 154] on input "Mensualité" at bounding box center [543, 145] width 235 height 41
type input "221"
click at [333, 211] on input "Mois" at bounding box center [267, 217] width 253 height 41
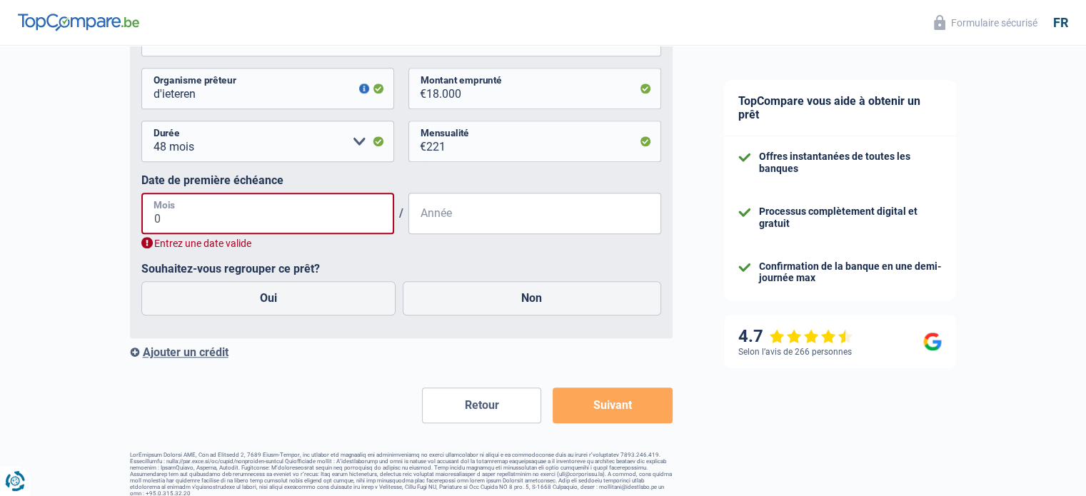
type input "04"
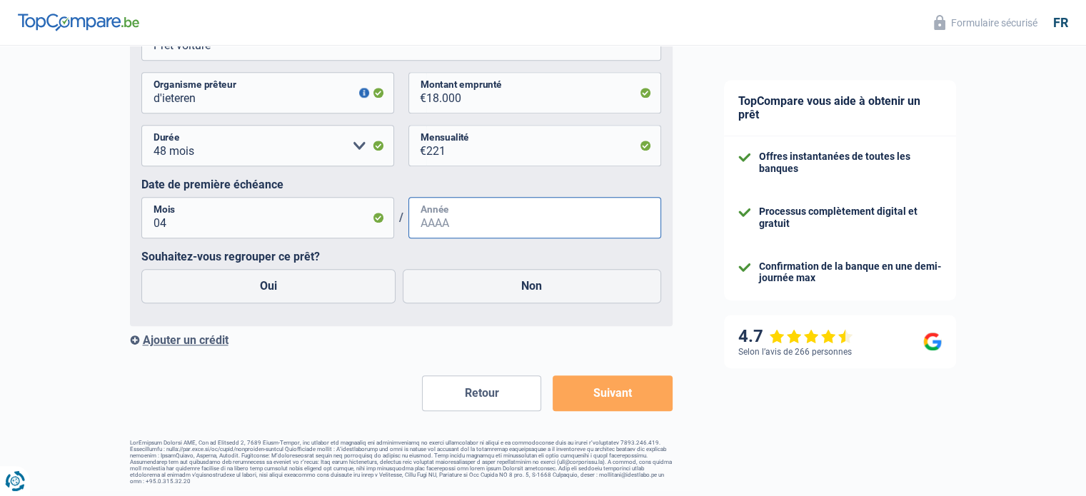
click at [514, 223] on input "Année" at bounding box center [534, 217] width 253 height 41
type input "2024"
click at [475, 276] on label "Non" at bounding box center [532, 286] width 258 height 34
click at [475, 276] on input "Non" at bounding box center [532, 286] width 258 height 34
radio input "true"
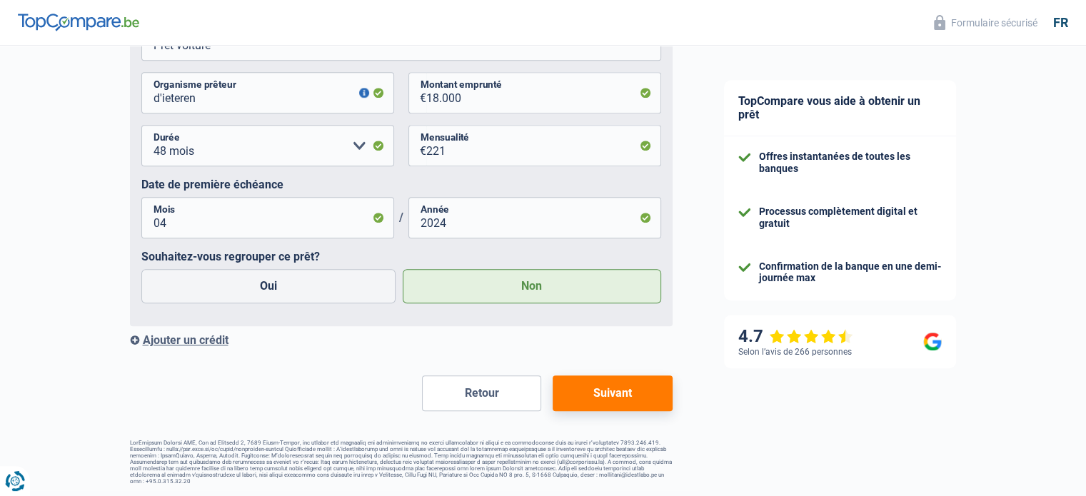
click at [628, 393] on button "Suivant" at bounding box center [612, 393] width 119 height 36
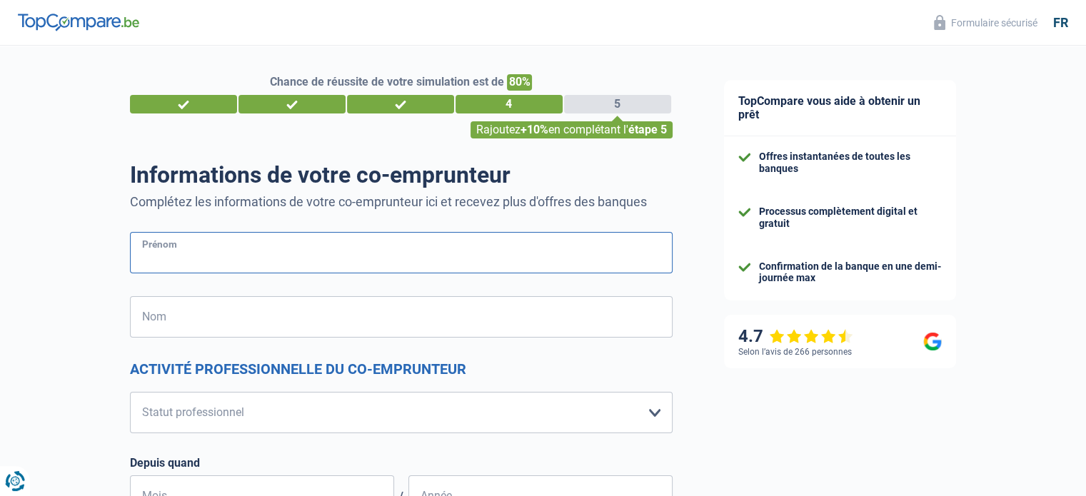
click at [380, 248] on input "Prénom" at bounding box center [401, 252] width 543 height 41
type input "Valerie"
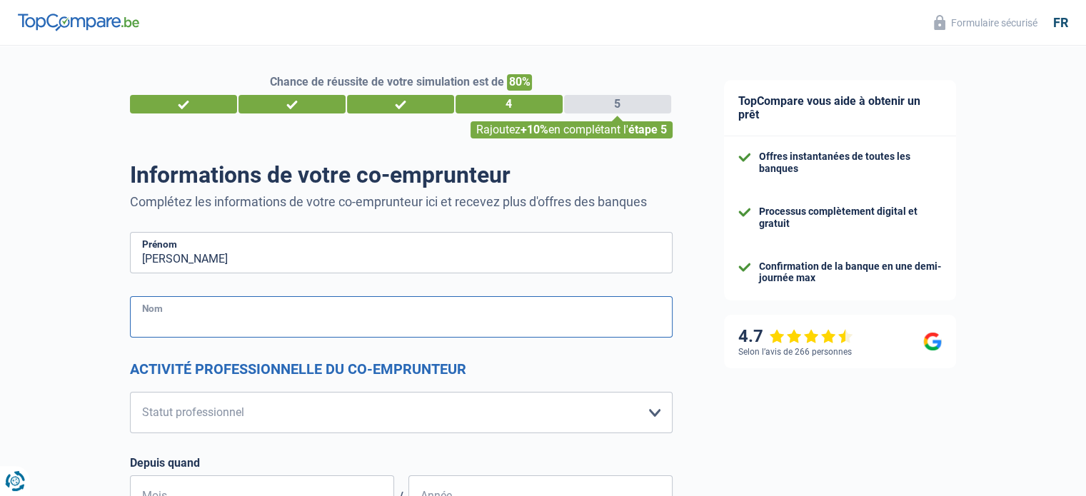
click at [185, 298] on input "Nom" at bounding box center [401, 316] width 543 height 41
type input "Hupez"
type input "Belgique"
click at [657, 410] on select "Ouvrier Employé privé Employé public Invalide Indépendant Pensionné Chômeur Mut…" at bounding box center [401, 412] width 543 height 41
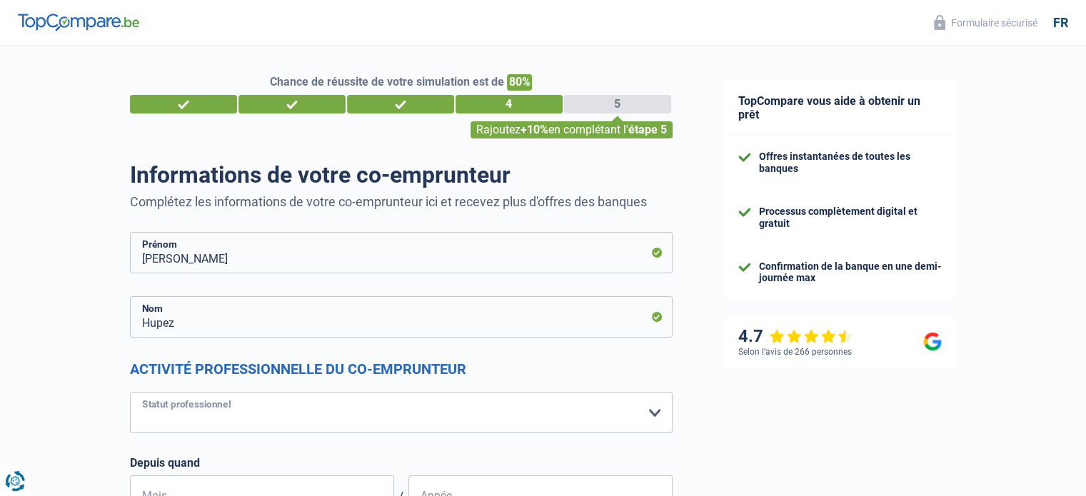
select select "mutuality"
click at [130, 392] on select "Ouvrier Employé privé Employé public Invalide Indépendant Pensionné Chômeur Mut…" at bounding box center [401, 412] width 543 height 41
select select "mutualityIndemnity"
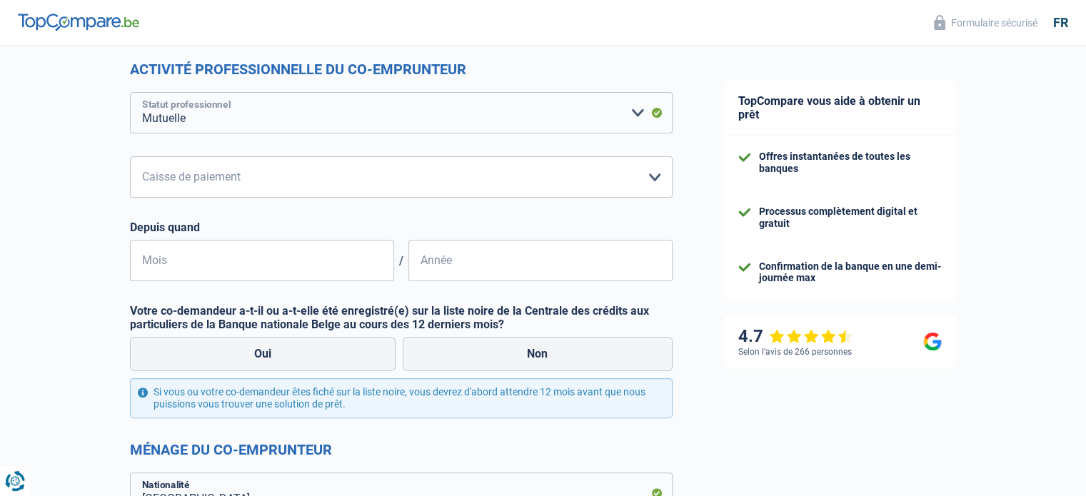
scroll to position [306, 0]
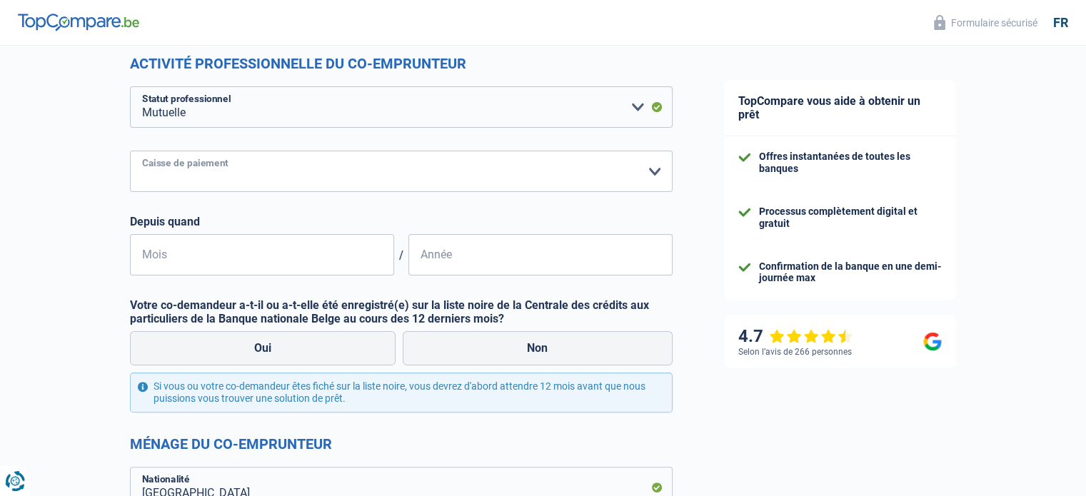
click at [401, 172] on select "Mutualité Chrétienne Mutualité Socialiste (Solidaris) SPF Sécurité Sociale Unio…" at bounding box center [401, 171] width 543 height 41
select select "chretienne"
click at [130, 151] on select "Mutualité Chrétienne Mutualité Socialiste (Solidaris) SPF Sécurité Sociale Unio…" at bounding box center [401, 171] width 543 height 41
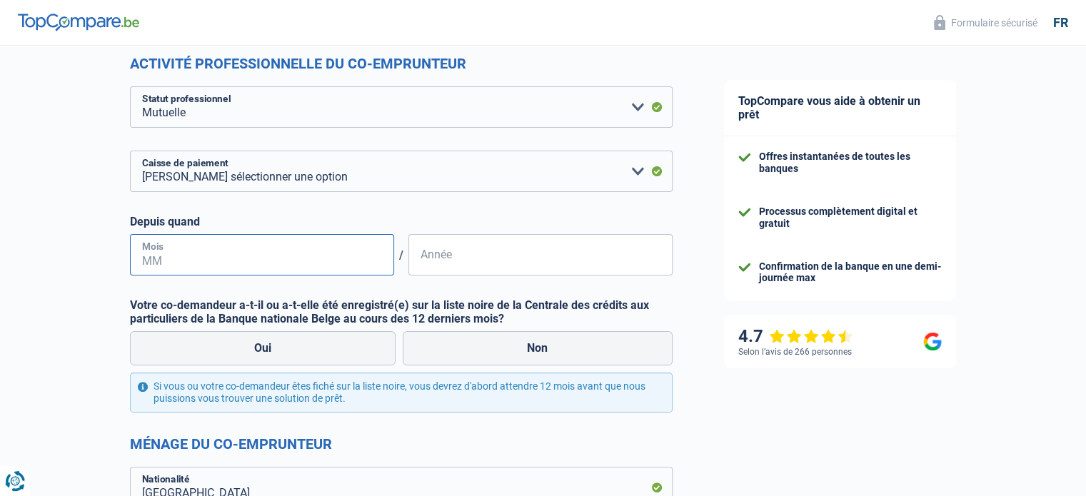
click at [315, 247] on input "Mois" at bounding box center [262, 254] width 264 height 41
click at [434, 247] on input "Année" at bounding box center [540, 254] width 264 height 41
drag, startPoint x: 434, startPoint y: 247, endPoint x: 221, endPoint y: 259, distance: 213.1
click at [221, 259] on input "07" at bounding box center [262, 254] width 264 height 41
click at [375, 267] on input "09" at bounding box center [262, 254] width 264 height 41
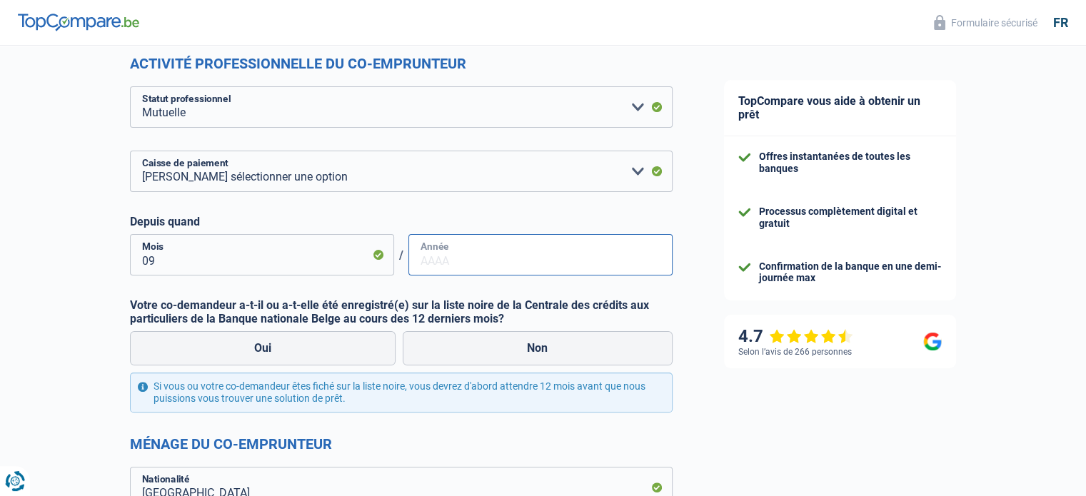
type input "09"
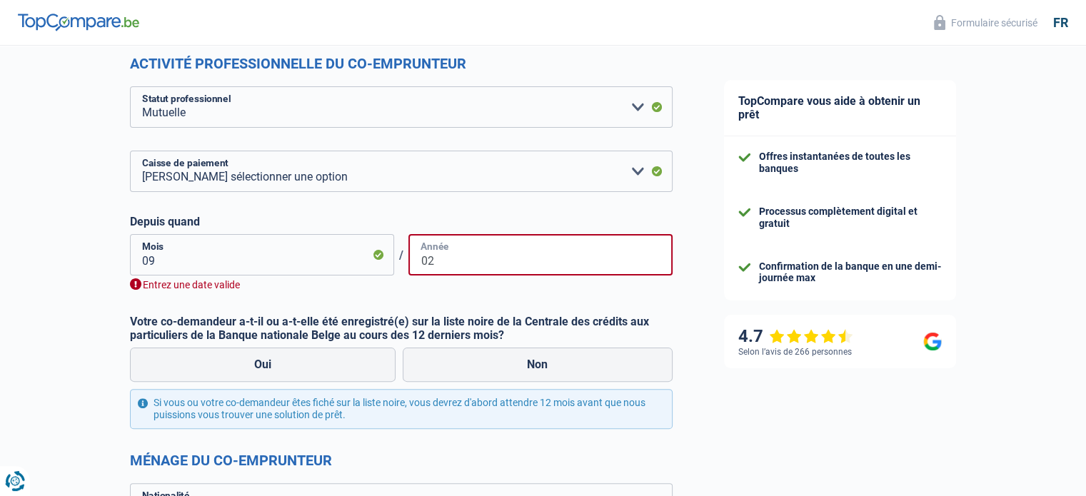
type input "0"
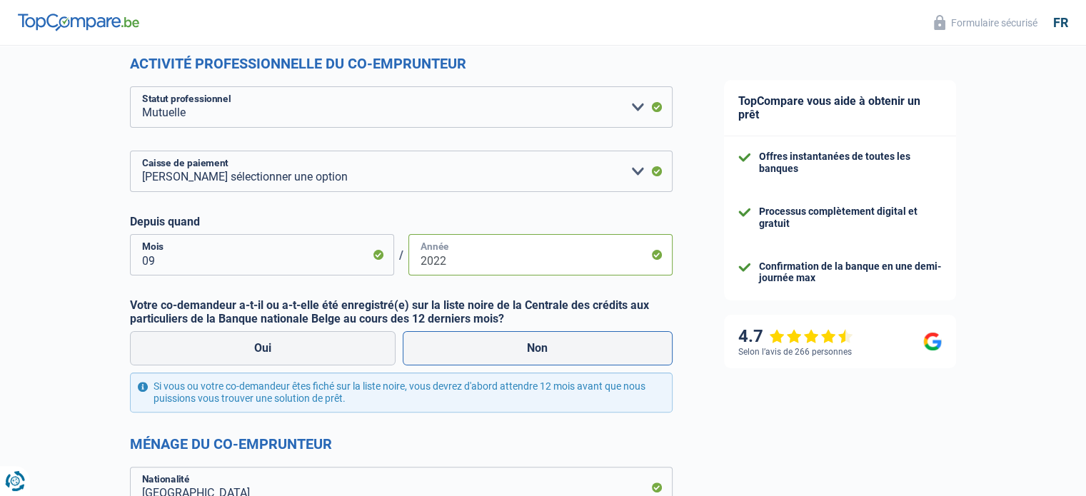
type input "2022"
click at [505, 355] on label "Non" at bounding box center [538, 348] width 270 height 34
click at [505, 355] on input "Non" at bounding box center [538, 348] width 270 height 34
radio input "true"
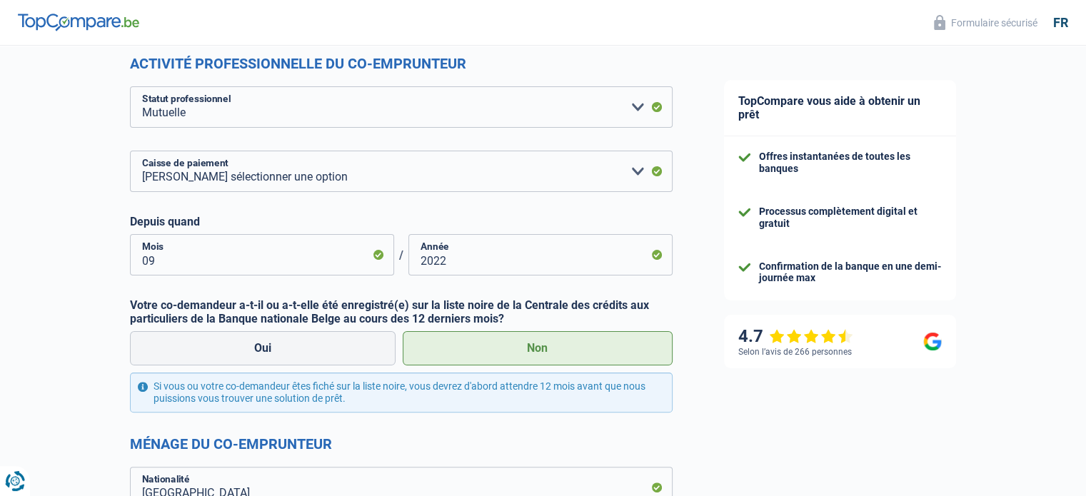
scroll to position [740, 0]
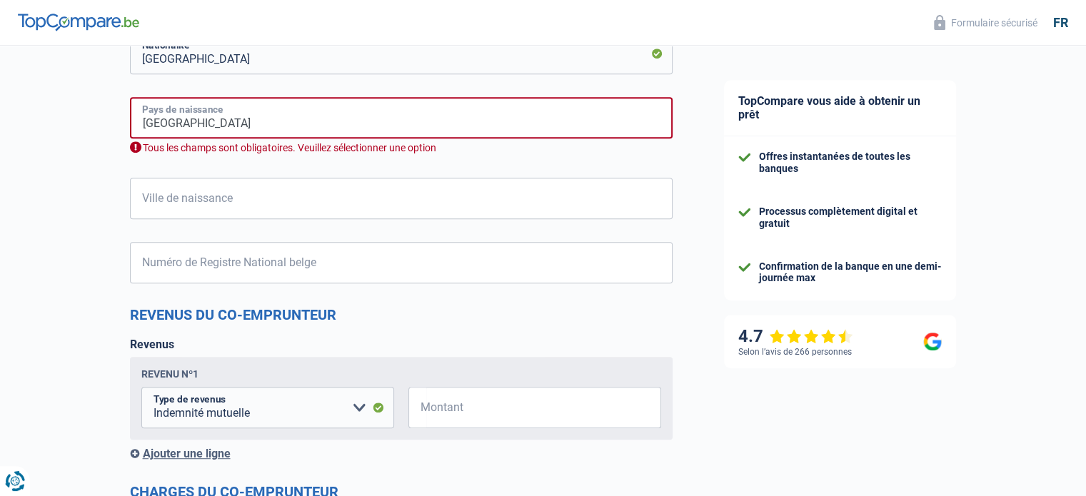
click at [340, 130] on input "Belgique" at bounding box center [401, 117] width 543 height 41
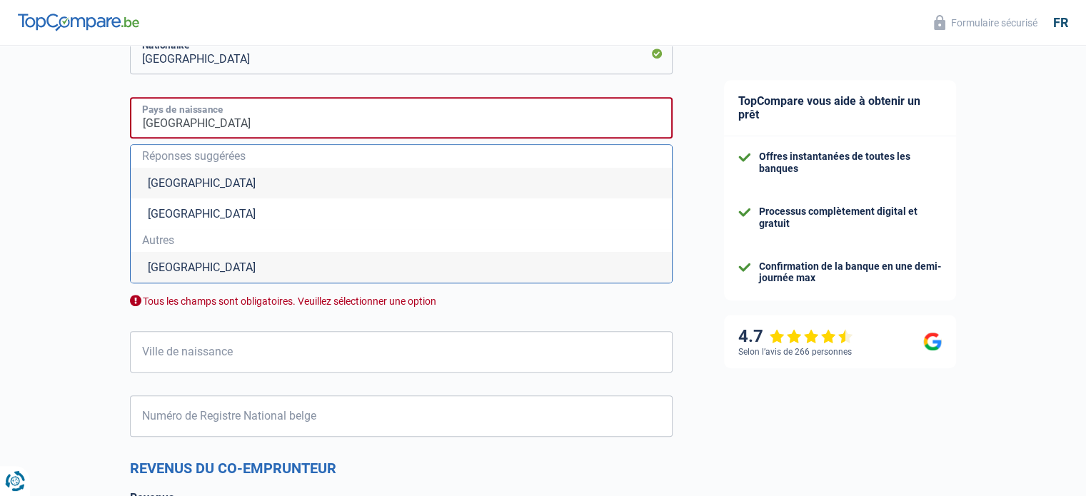
click at [340, 130] on input "Belgique" at bounding box center [401, 117] width 543 height 41
click at [142, 186] on li "Belgique" at bounding box center [401, 183] width 541 height 31
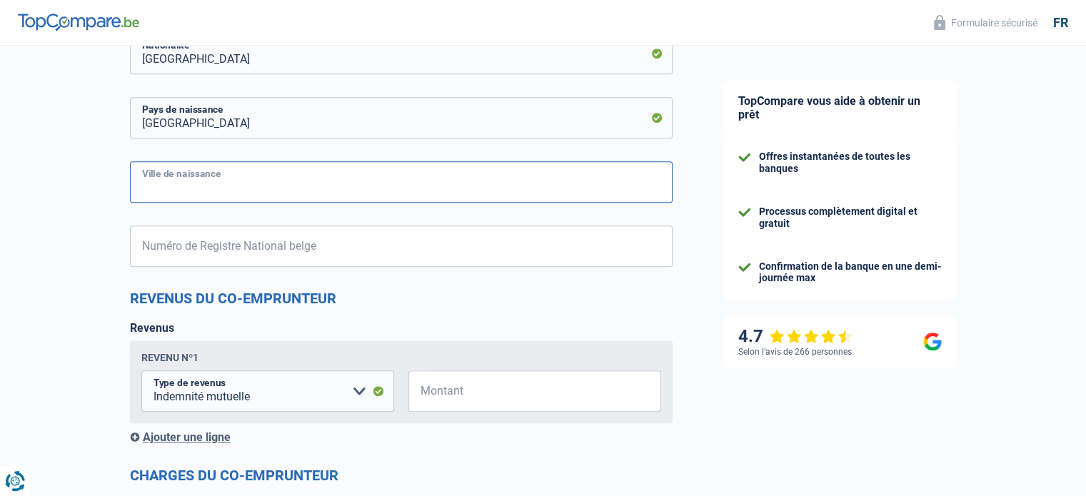
click at [161, 186] on input "Ville de naissance" at bounding box center [401, 181] width 543 height 41
type input "Berchem sainte agathe"
click at [161, 256] on input "Numéro de Registre National belge" at bounding box center [401, 246] width 543 height 41
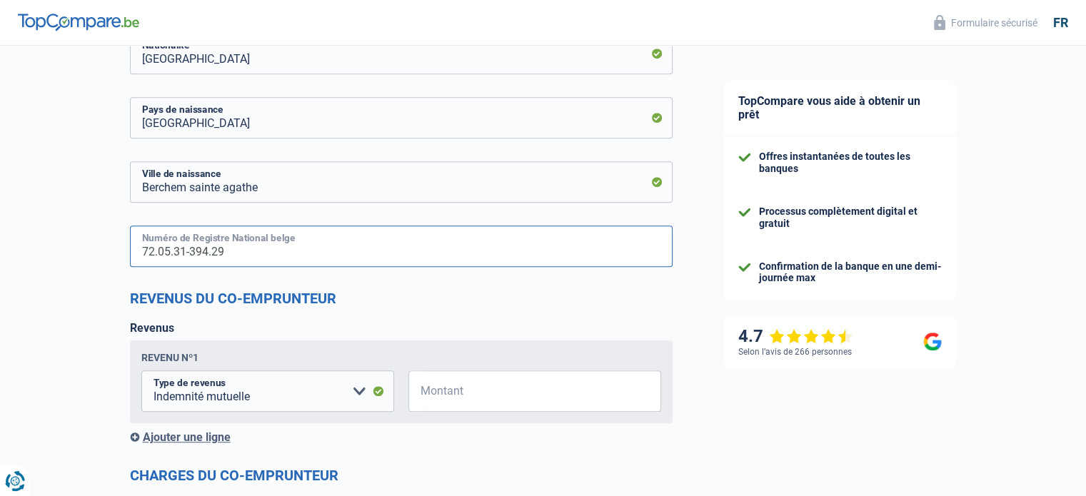
type input "72.05.31-394.29"
click at [450, 390] on input "Montant" at bounding box center [543, 390] width 235 height 41
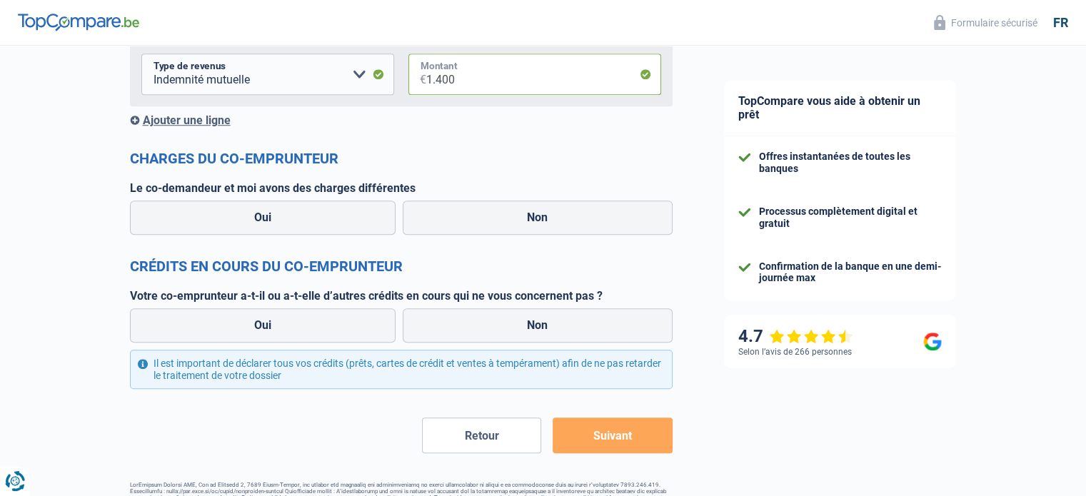
scroll to position [1062, 0]
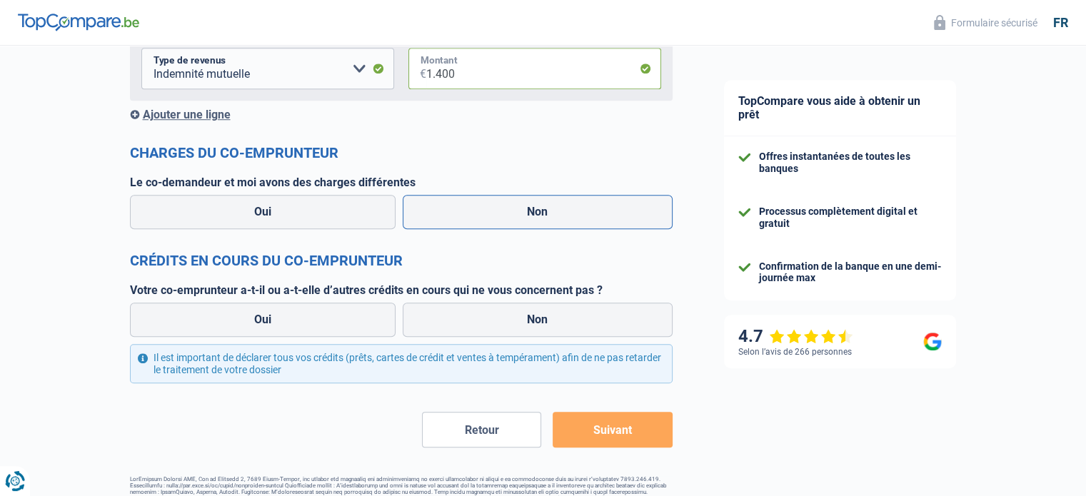
type input "1.400"
click at [465, 223] on label "Non" at bounding box center [538, 212] width 270 height 34
click at [465, 223] on input "Non" at bounding box center [538, 212] width 270 height 34
radio input "true"
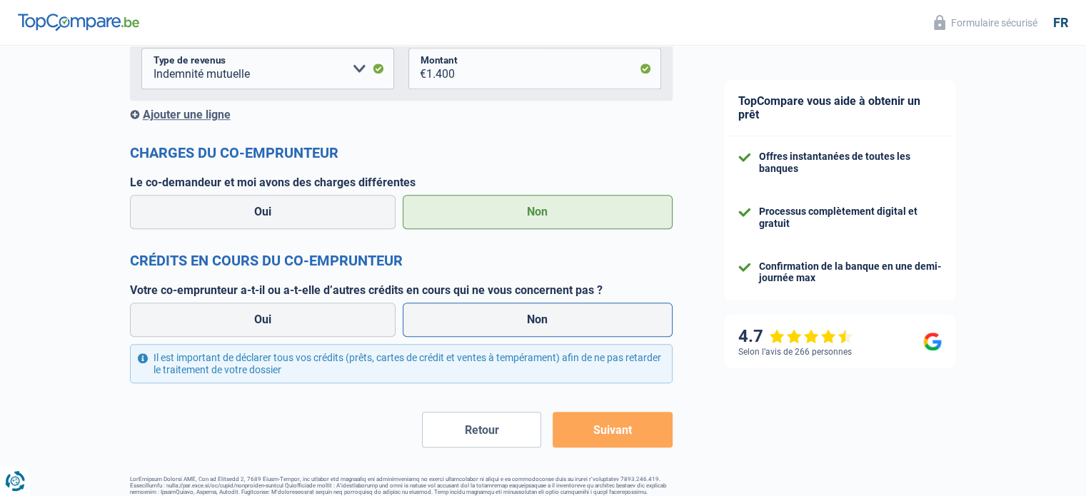
click at [477, 327] on label "Non" at bounding box center [538, 320] width 270 height 34
click at [477, 327] on input "Non" at bounding box center [538, 320] width 270 height 34
radio input "true"
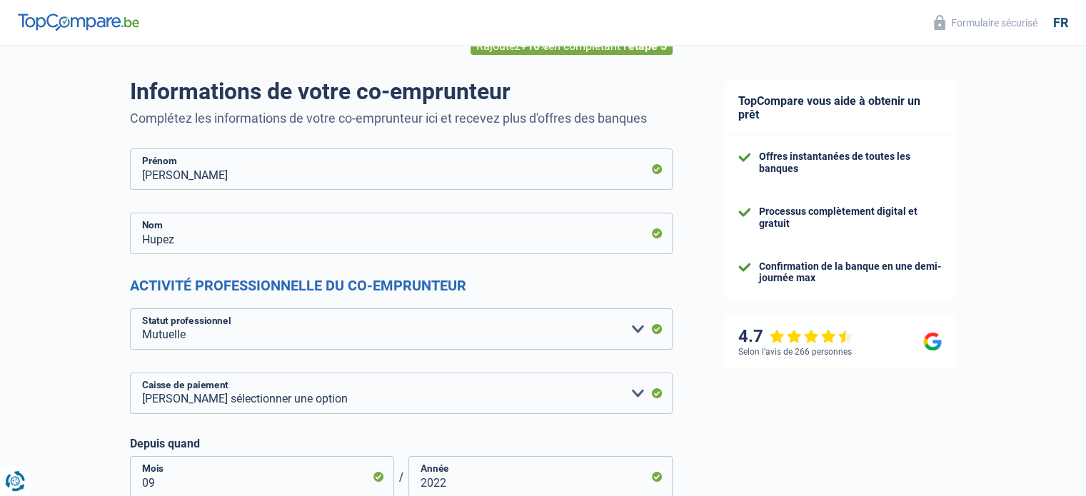
scroll to position [0, 0]
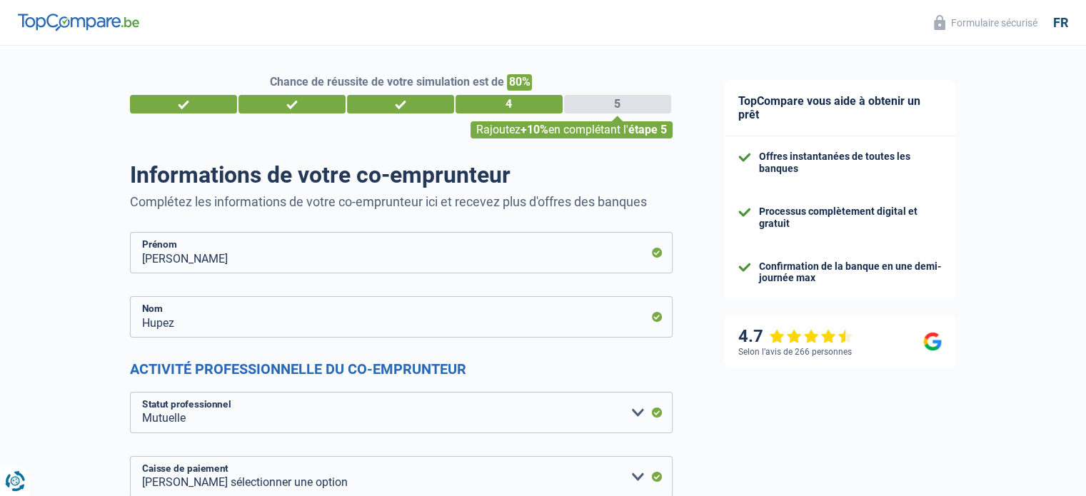
click at [385, 102] on div "3" at bounding box center [400, 104] width 107 height 19
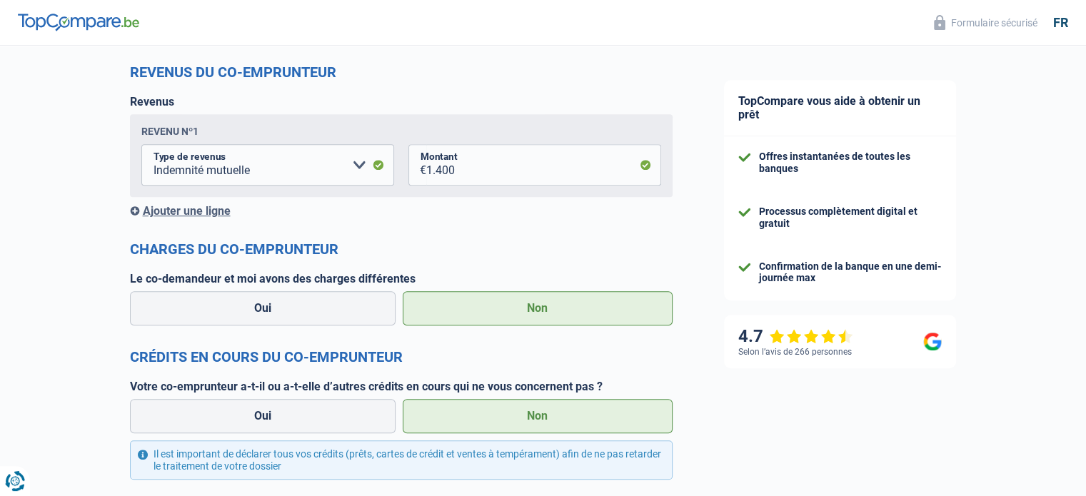
scroll to position [1099, 0]
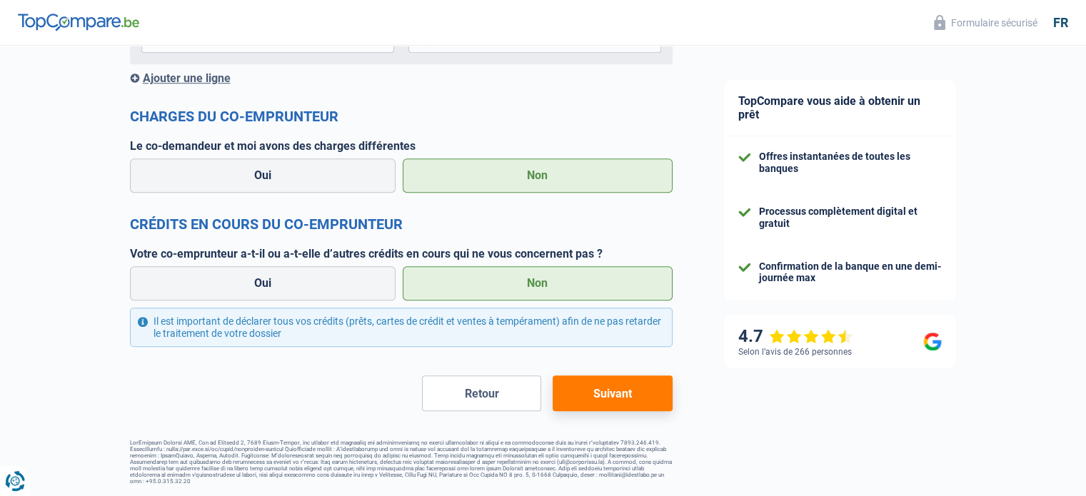
click at [480, 403] on button "Retour" at bounding box center [481, 393] width 119 height 36
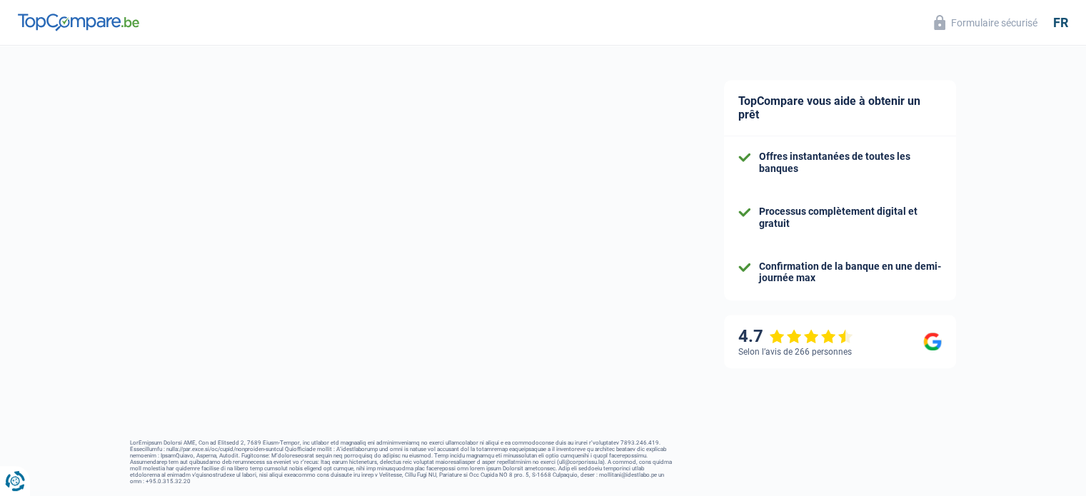
select select "familyAllowances"
select select "netSalary"
select select "mortgage"
select select "300"
select select "carLoan"
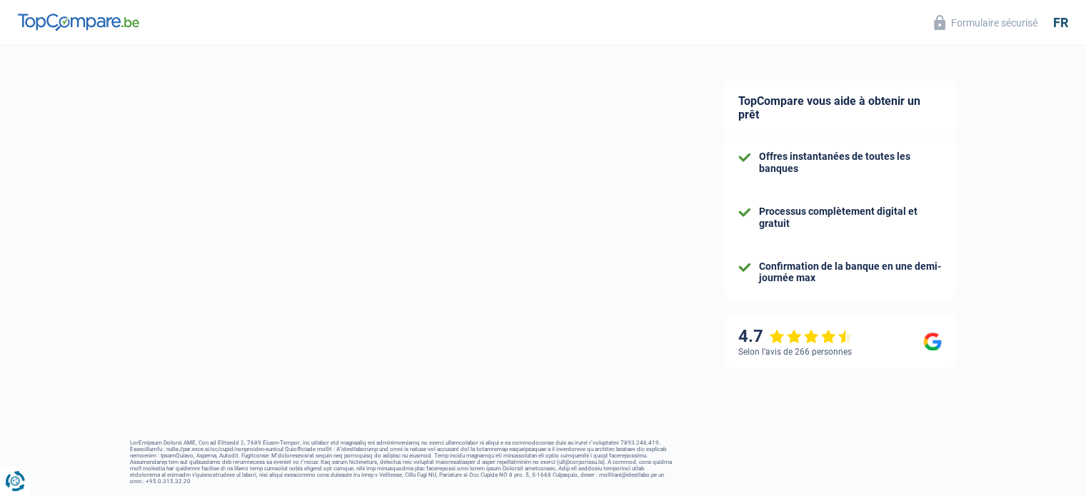
select select "48"
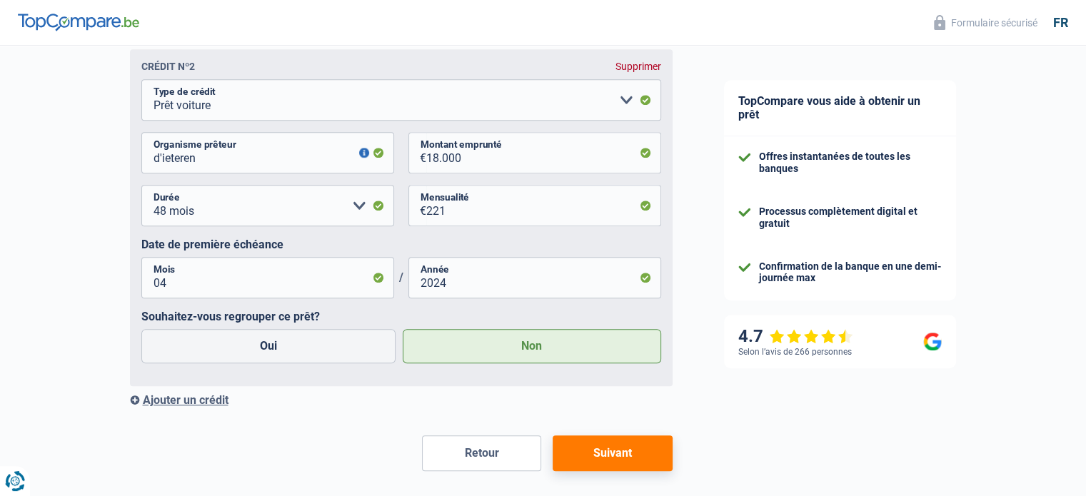
scroll to position [1177, 0]
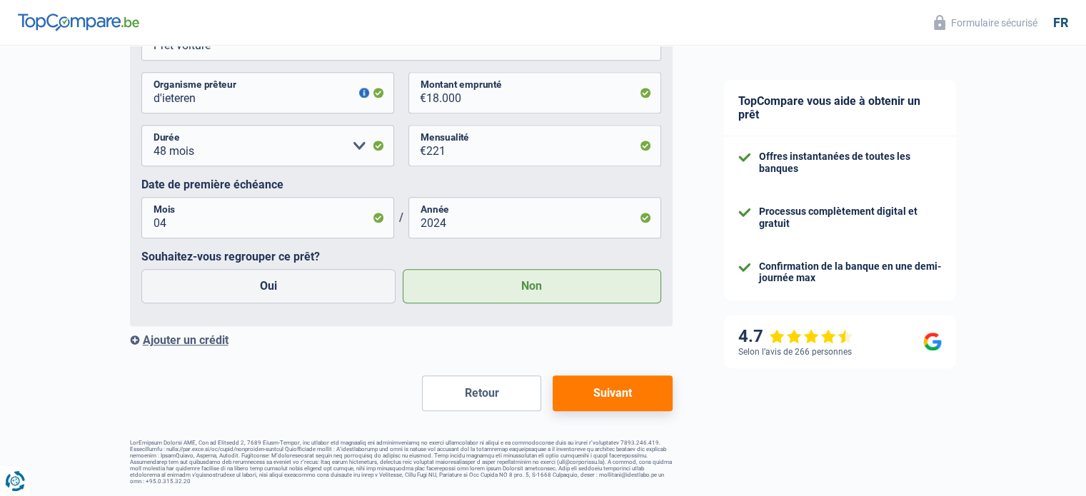
click at [193, 344] on div "Ajouter un crédit" at bounding box center [401, 340] width 543 height 14
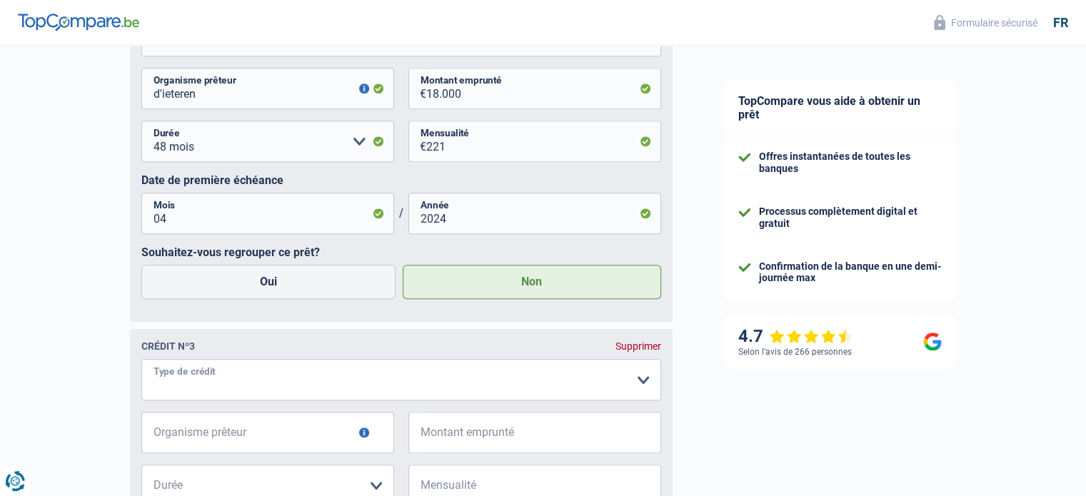
click at [274, 388] on select "Carte ou ouverture de crédit Prêt hypothécaire Vente à tempérament Prêt à tempé…" at bounding box center [401, 379] width 520 height 41
click at [566, 394] on select "Carte ou ouverture de crédit Prêt hypothécaire Vente à tempérament Prêt à tempé…" at bounding box center [401, 379] width 520 height 41
select select "cardOrCredit"
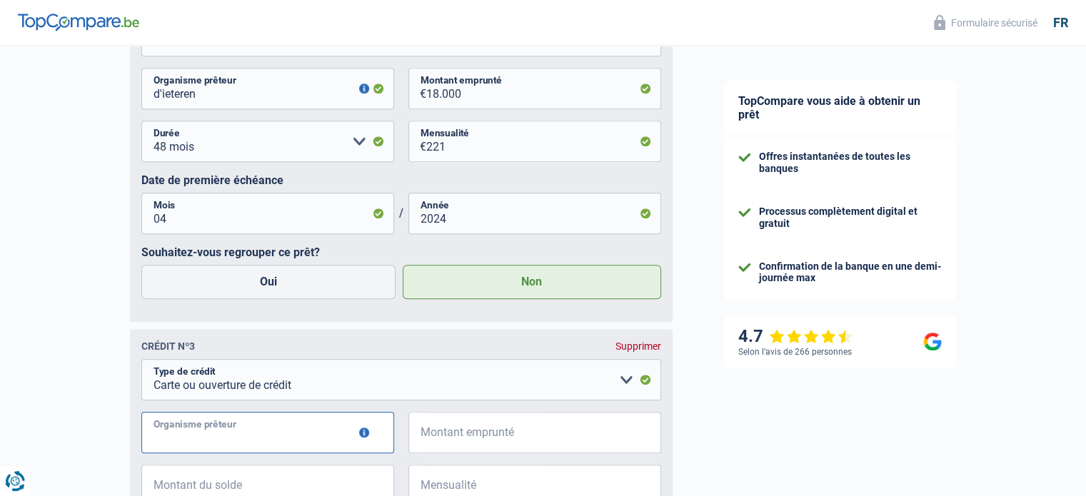
click at [321, 435] on input "Organisme prêteur" at bounding box center [267, 432] width 253 height 41
type input "byway"
click at [545, 430] on input "Montant emprunté" at bounding box center [543, 432] width 235 height 41
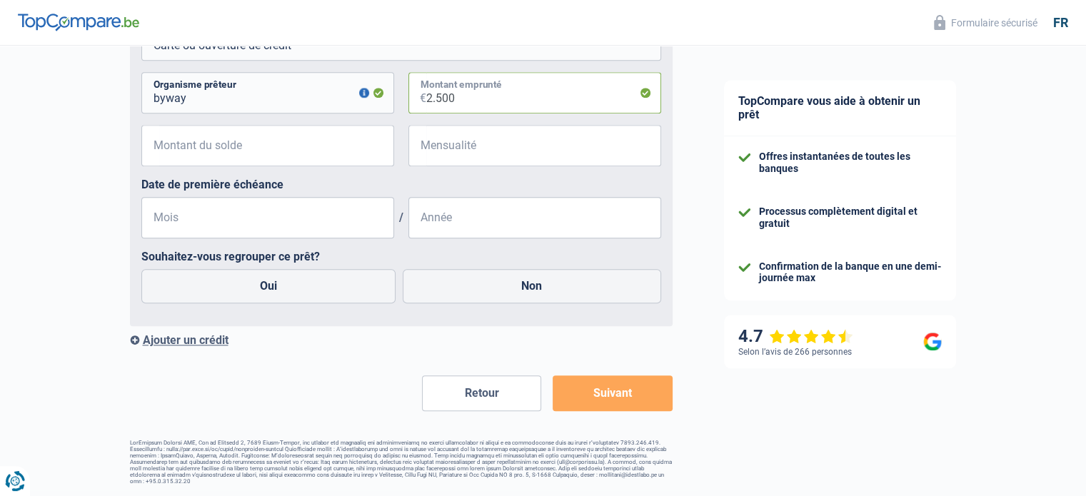
scroll to position [1522, 0]
type input "2.500"
click at [291, 153] on input "Montant du solde" at bounding box center [276, 145] width 235 height 41
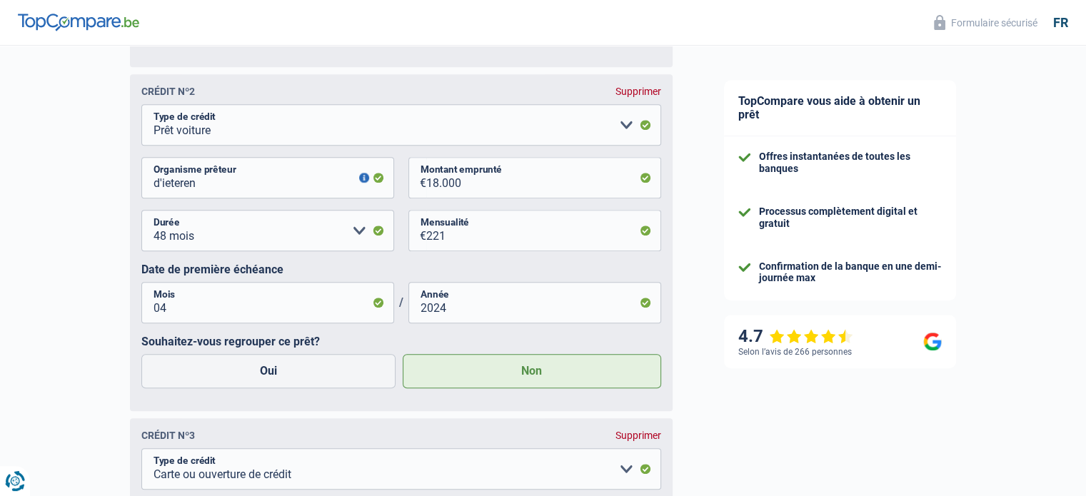
scroll to position [800, 0]
